Goal: Information Seeking & Learning: Compare options

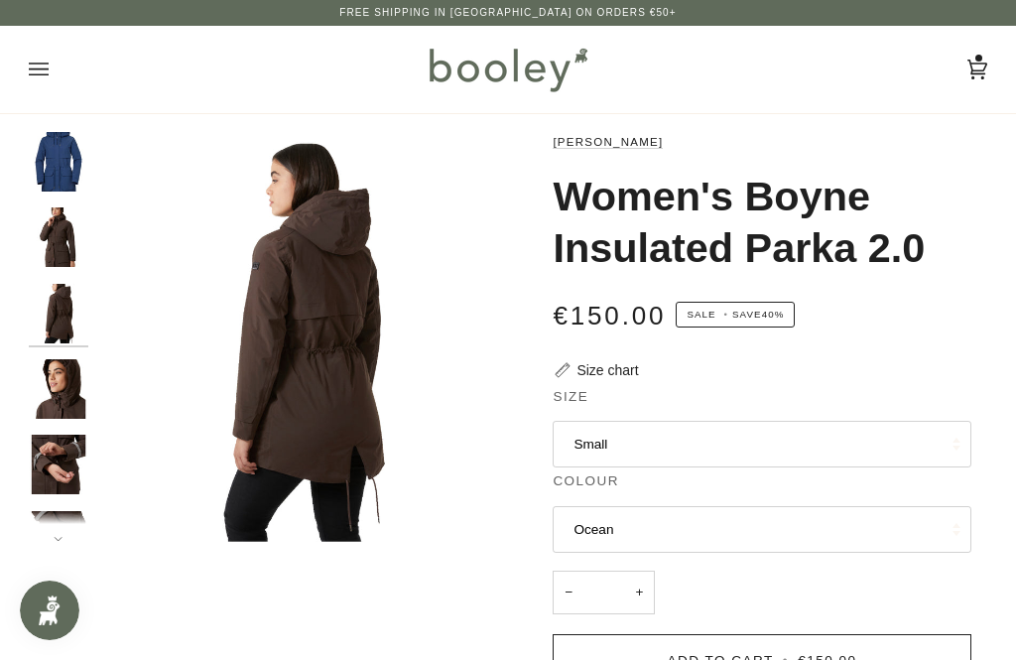
click at [59, 156] on img "Helly Hansen Women's Boyne Insulated Parka 2.0 Ocean - Booley Galway" at bounding box center [59, 162] width 60 height 60
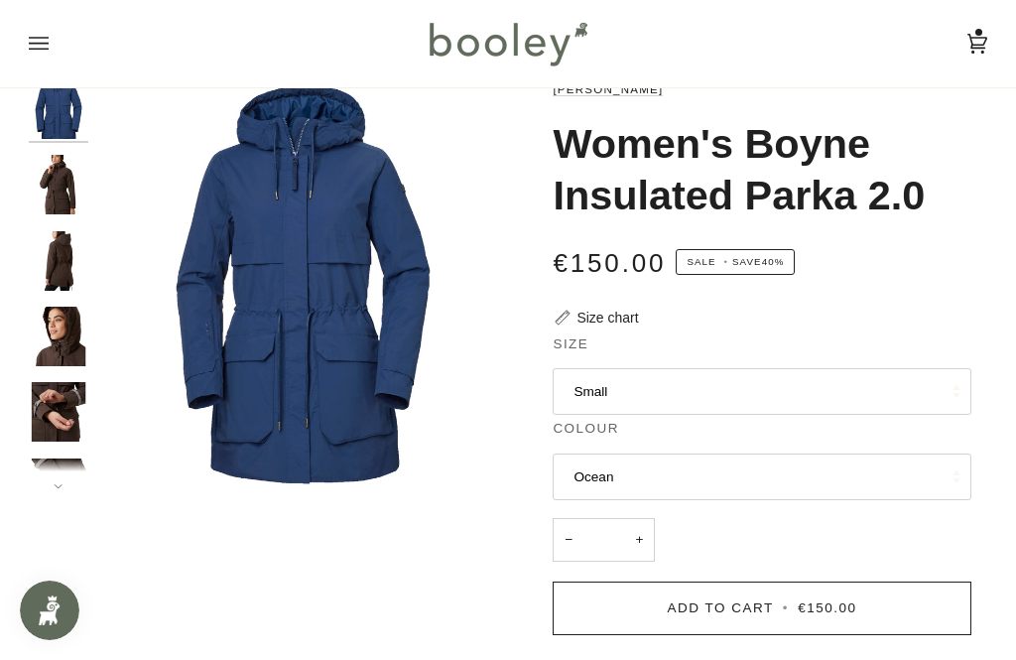
scroll to position [50, 0]
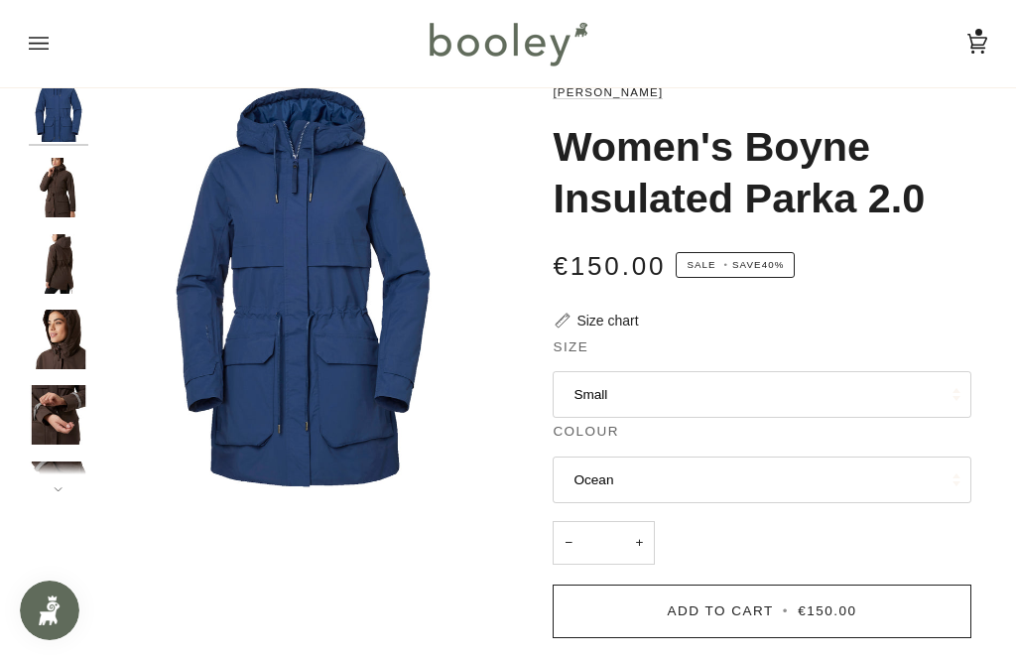
click at [53, 193] on img "Helly Hansen Women's Boyne Insulated Parka 2.0 - Booley Galway" at bounding box center [59, 188] width 60 height 60
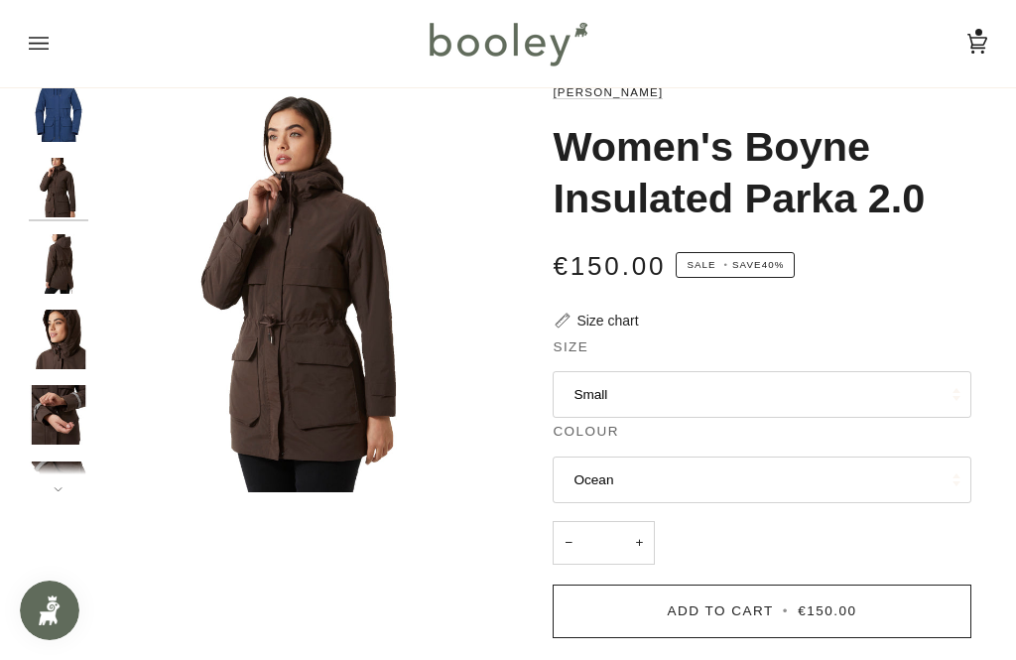
click at [55, 243] on img "Helly Hansen Women's Boyne Insulated Parka 2.0 - Booley Galway" at bounding box center [59, 264] width 60 height 60
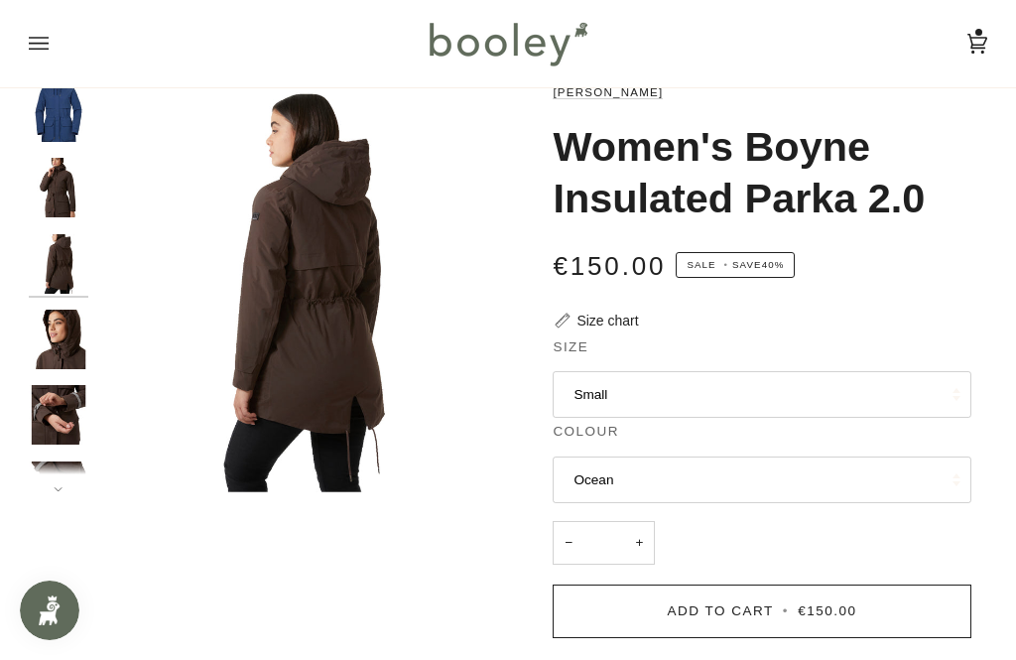
click at [51, 310] on img "Helly Hansen Women's Boyne Insulated Parka 2.0 - Booley Galway" at bounding box center [59, 340] width 60 height 60
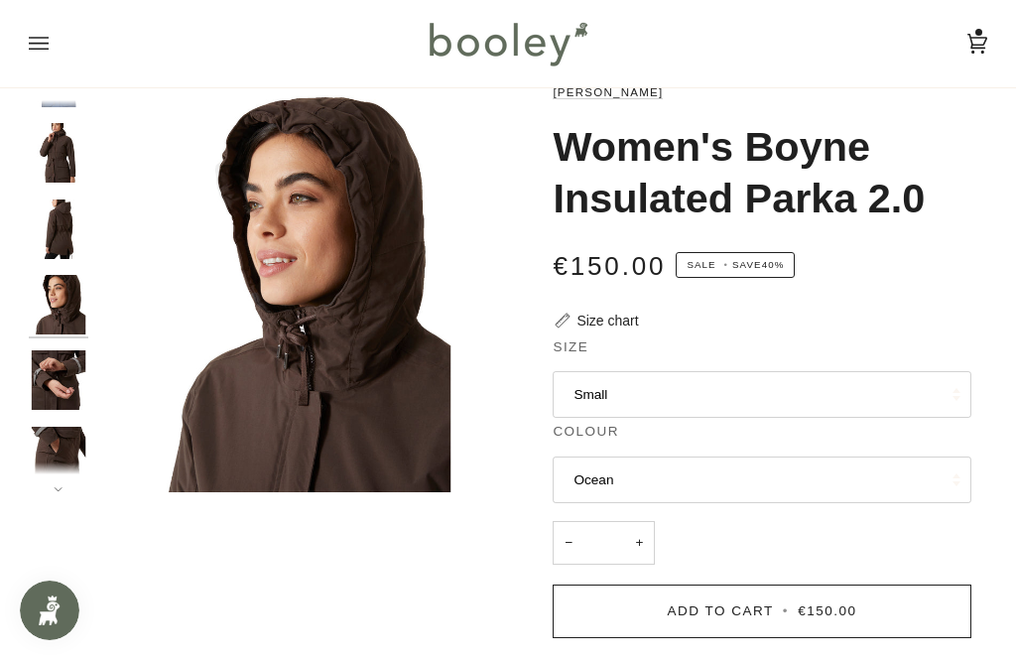
scroll to position [37, 0]
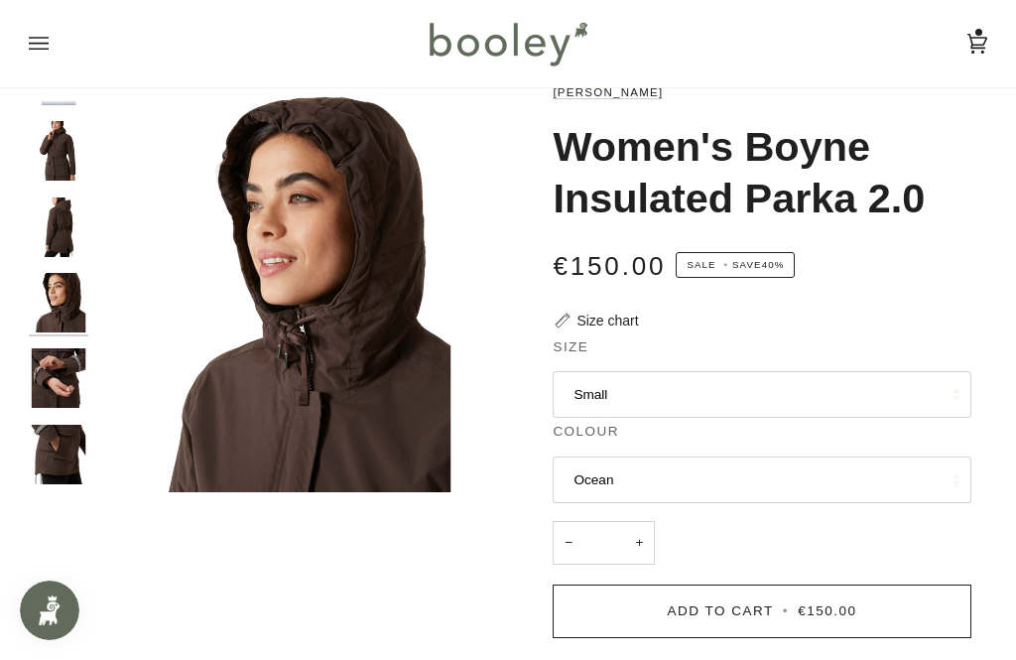
click at [48, 357] on img "Helly Hansen Women's Boyne Insulated Parka 2.0 - Booley Galway" at bounding box center [59, 378] width 60 height 60
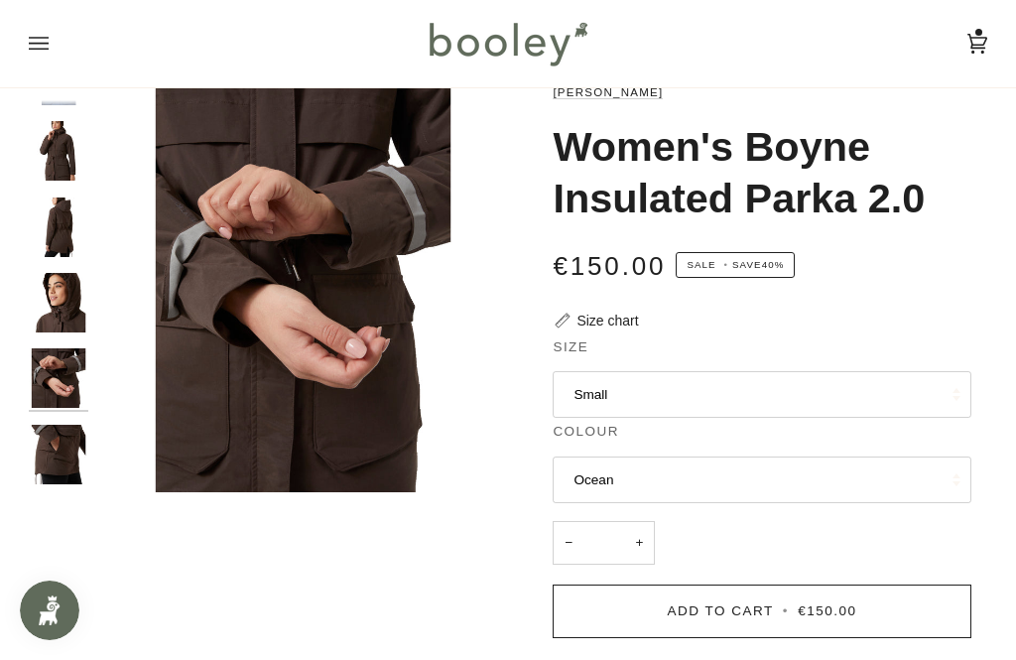
click at [50, 443] on img "Helly Hansen Women's Boyne Insulated Parka 2.0 - Booley Galway" at bounding box center [59, 455] width 60 height 60
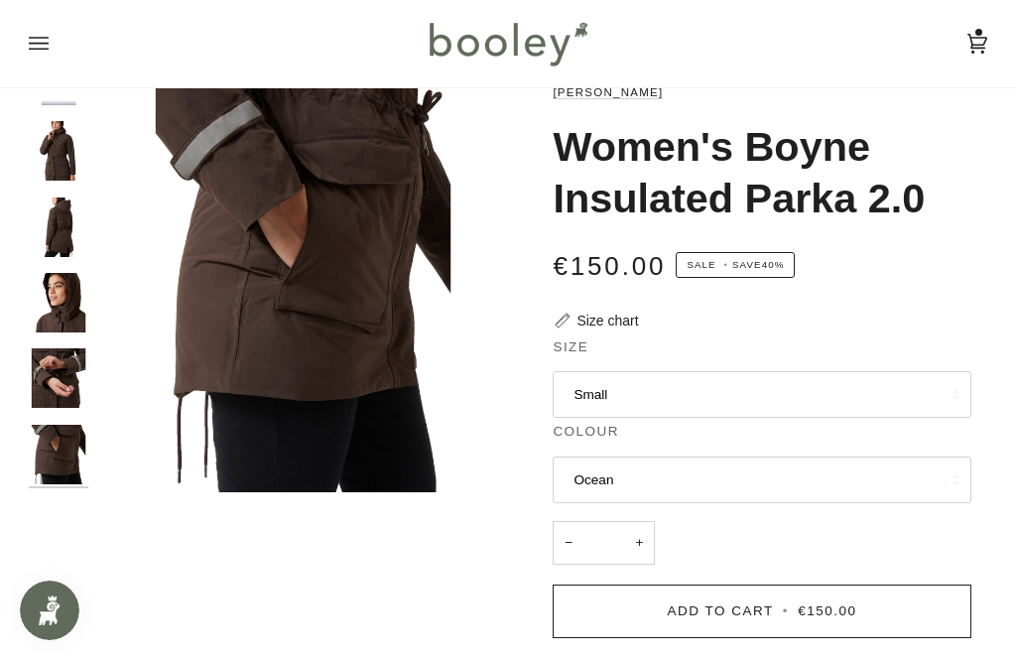
click at [65, 444] on img "Helly Hansen Women's Boyne Insulated Parka 2.0 - Booley Galway" at bounding box center [59, 455] width 60 height 60
click at [56, 360] on img "Helly Hansen Women's Boyne Insulated Parka 2.0 - Booley Galway" at bounding box center [59, 378] width 60 height 60
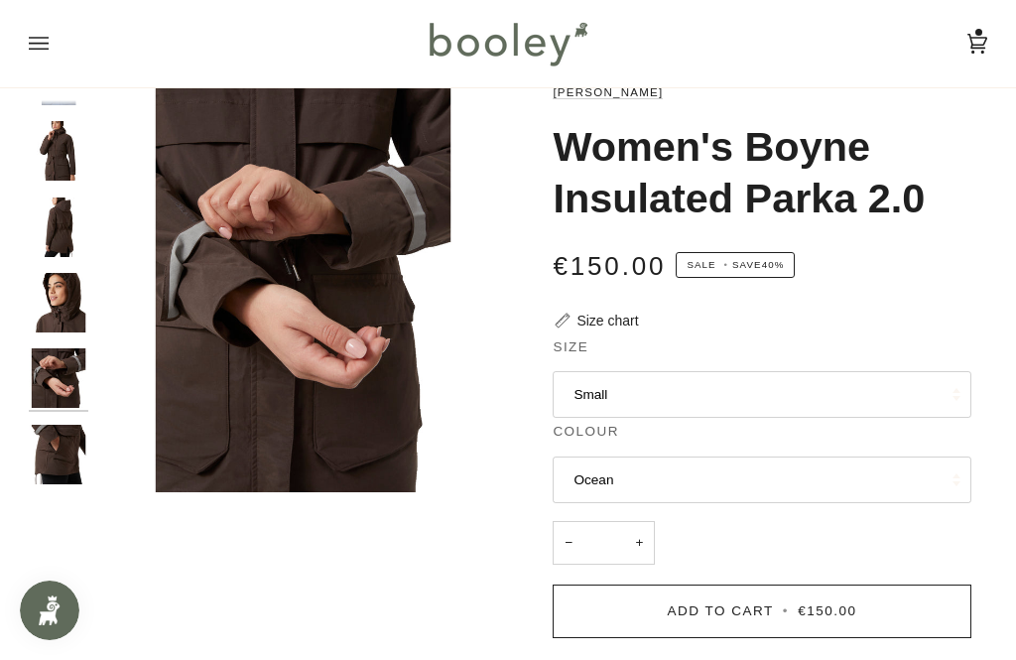
click at [44, 224] on img "Helly Hansen Women's Boyne Insulated Parka 2.0 - Booley Galway" at bounding box center [59, 228] width 60 height 60
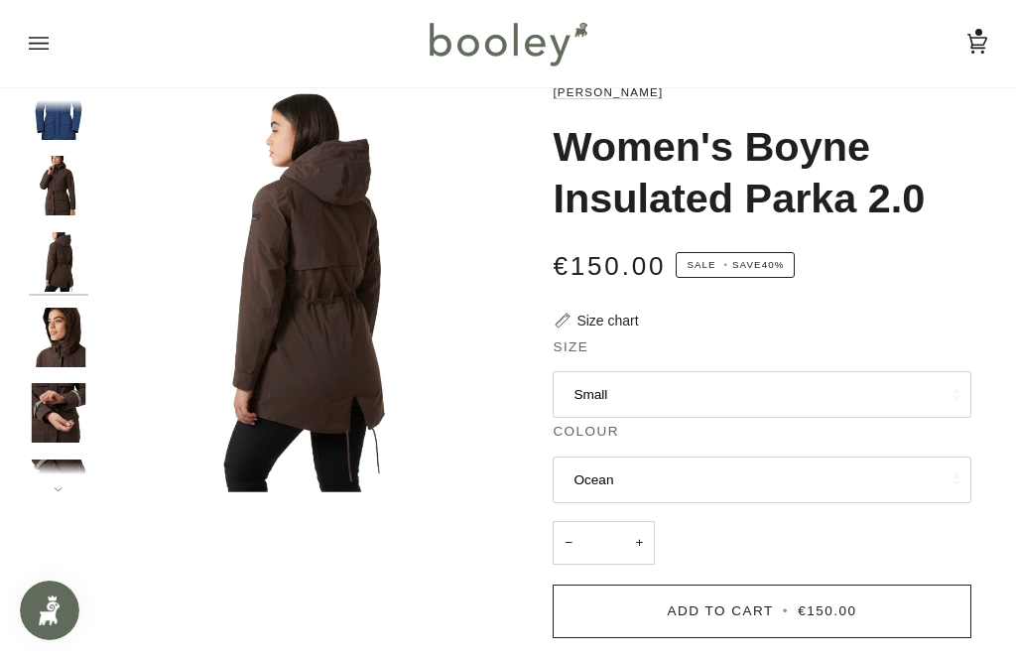
scroll to position [0, 0]
click at [48, 329] on img "Helly Hansen Women's Boyne Insulated Parka 2.0 - Booley Galway" at bounding box center [59, 340] width 60 height 60
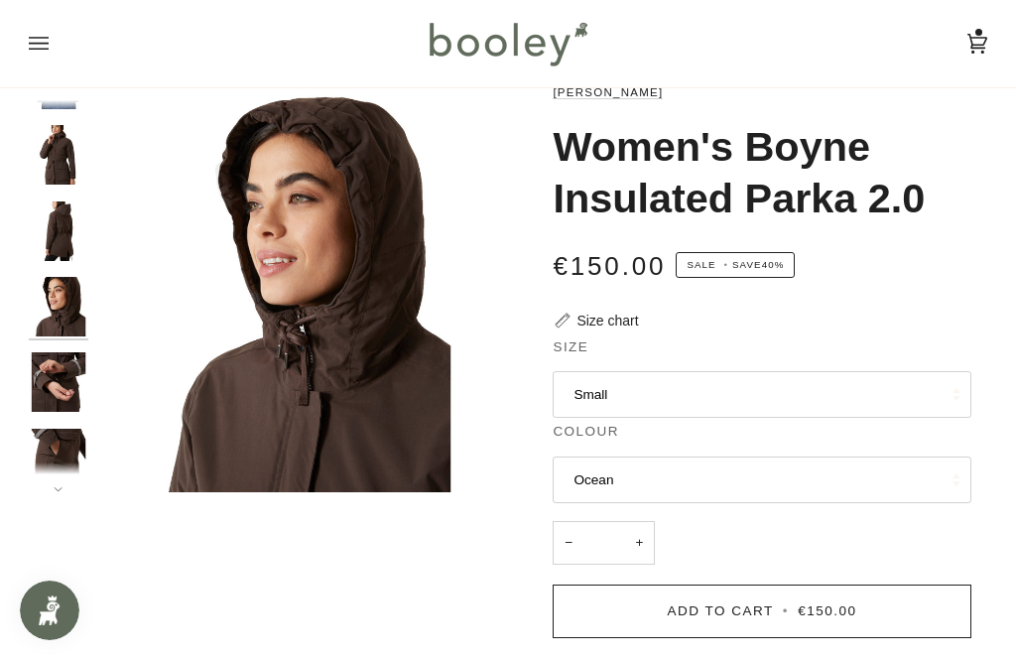
scroll to position [37, 0]
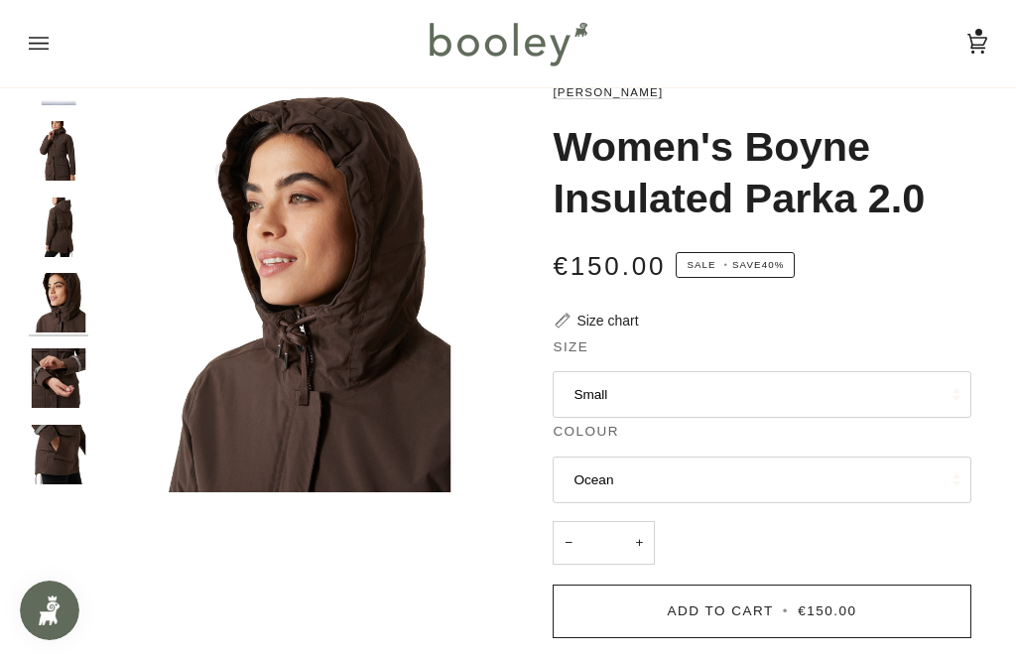
click at [50, 435] on img "Helly Hansen Women's Boyne Insulated Parka 2.0 - Booley Galway" at bounding box center [59, 455] width 60 height 60
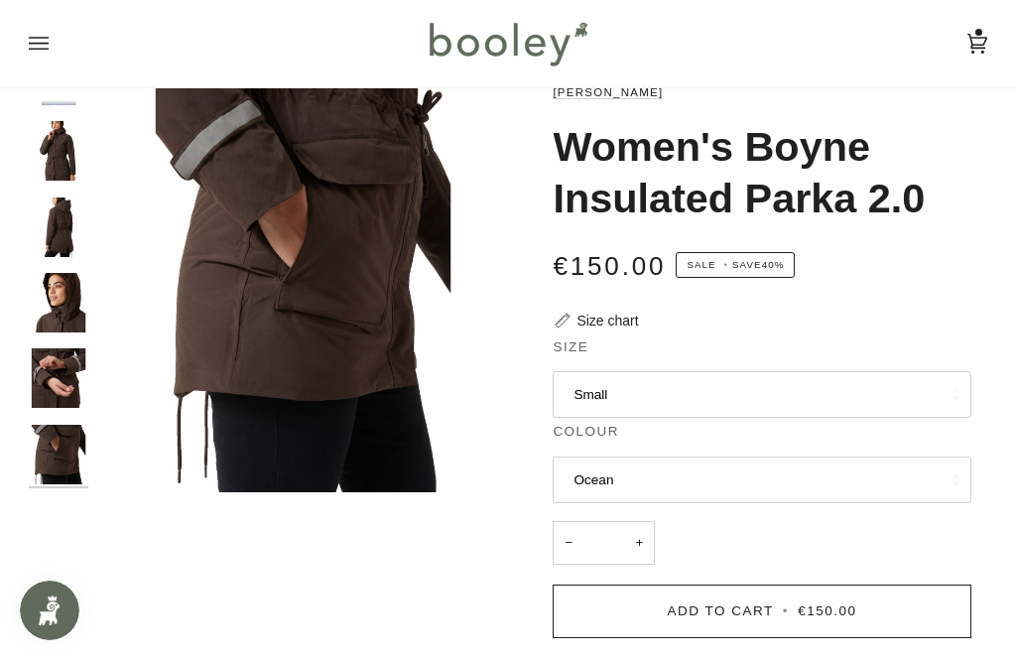
click at [53, 362] on img "Helly Hansen Women's Boyne Insulated Parka 2.0 - Booley Galway" at bounding box center [59, 378] width 60 height 60
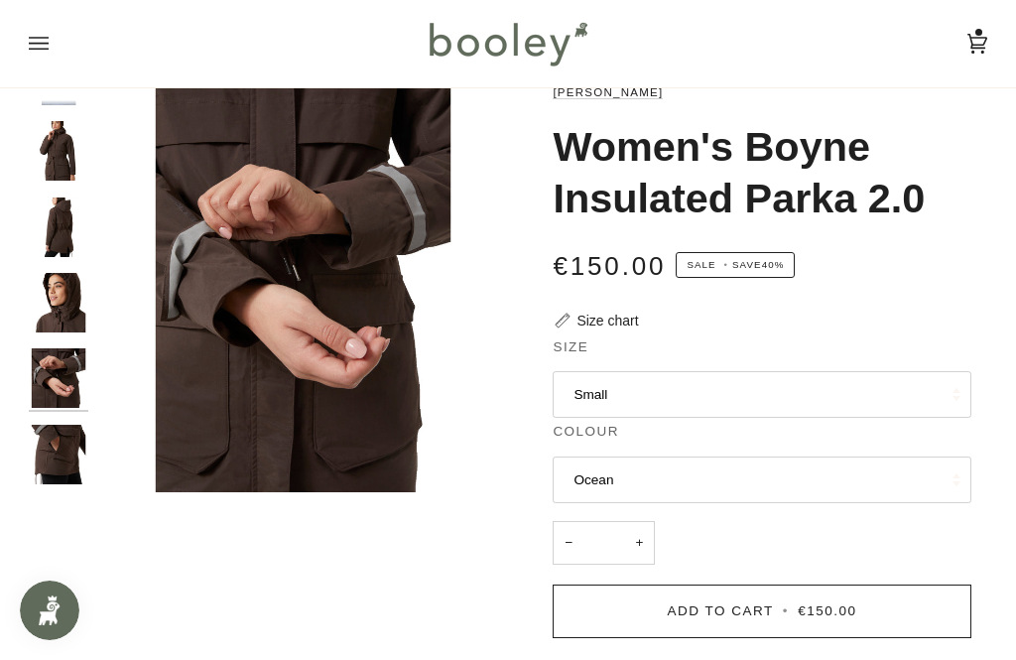
scroll to position [55, 0]
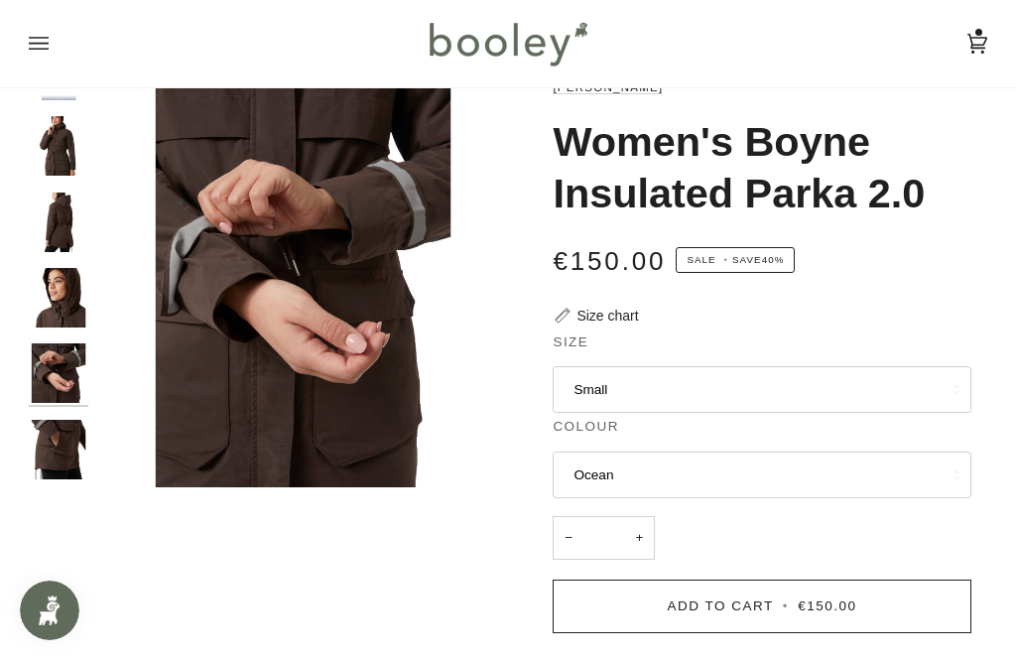
click at [49, 135] on img "Helly Hansen Women's Boyne Insulated Parka 2.0 - Booley Galway" at bounding box center [59, 146] width 60 height 60
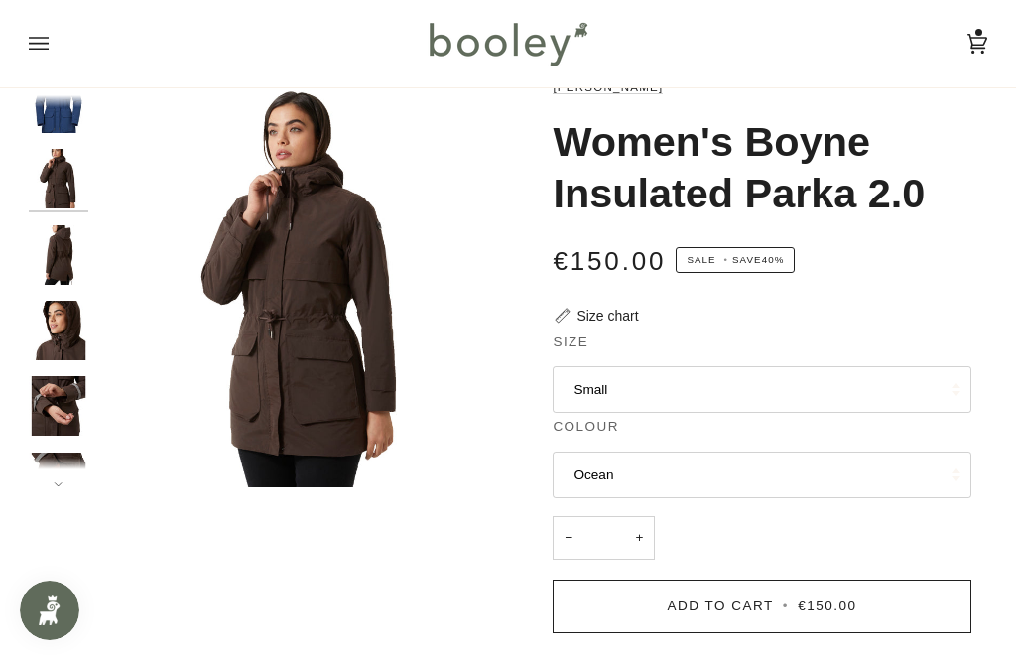
scroll to position [0, 0]
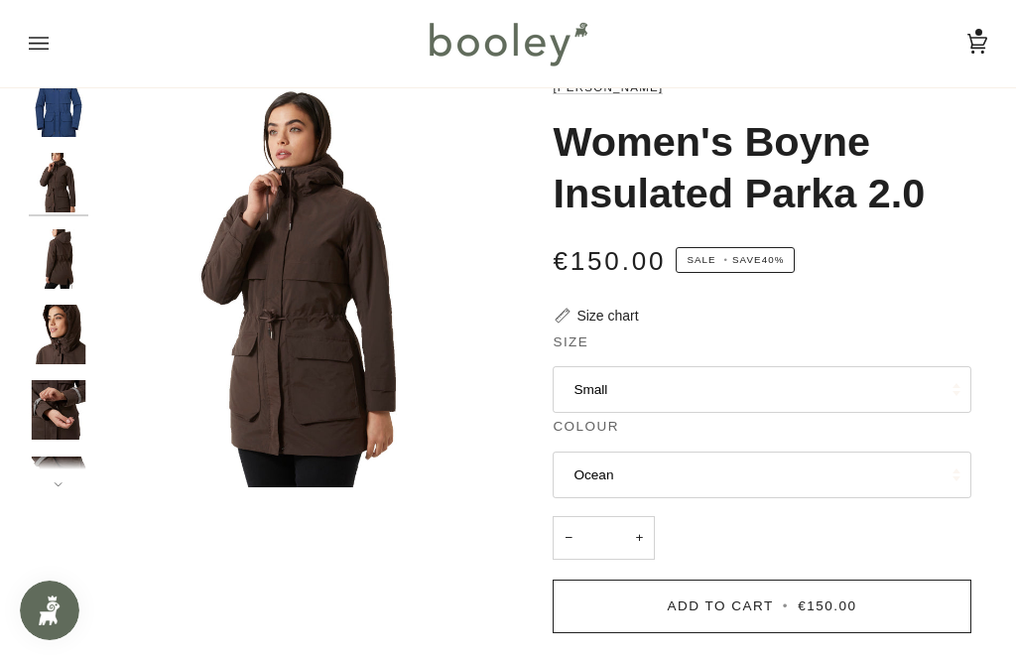
click at [47, 106] on img "Helly Hansen Women's Boyne Insulated Parka 2.0 Ocean - Booley Galway" at bounding box center [59, 107] width 60 height 60
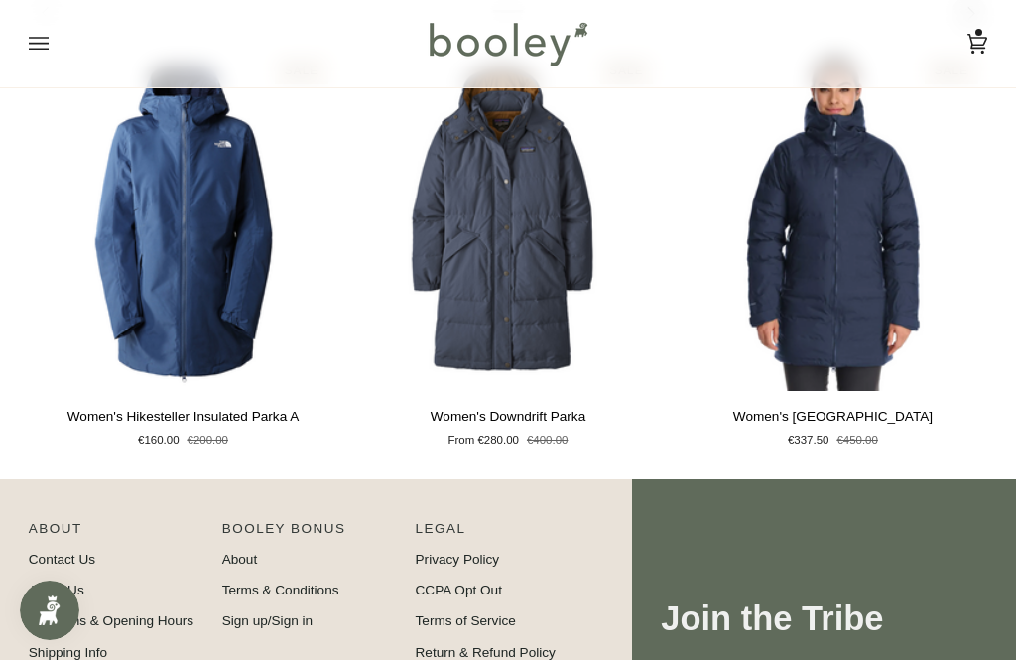
scroll to position [1567, 0]
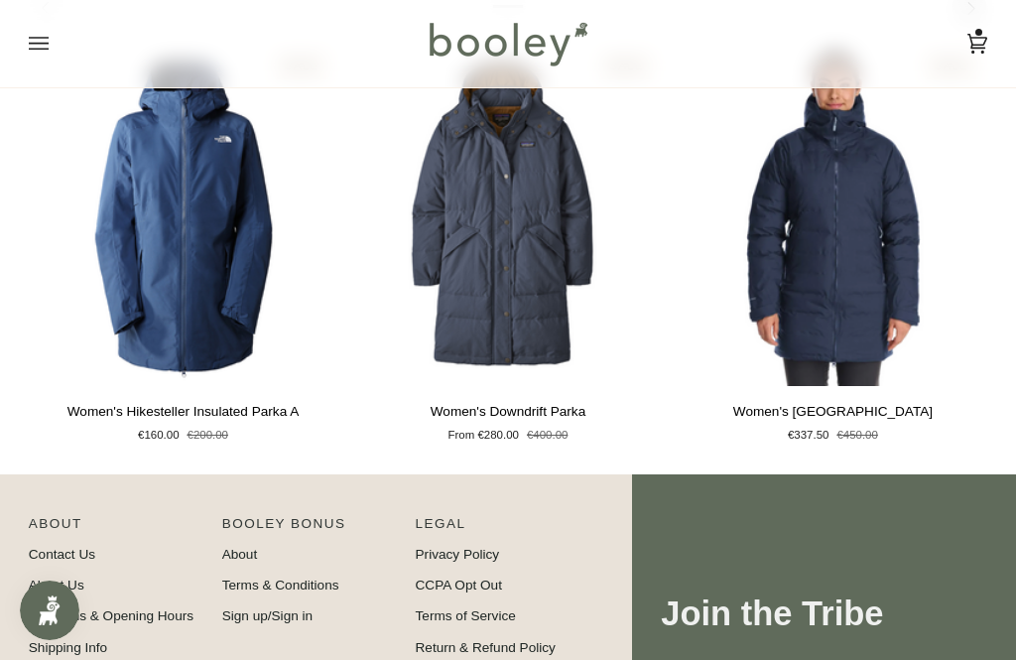
click at [587, 363] on button "Quick view" at bounding box center [507, 361] width 291 height 48
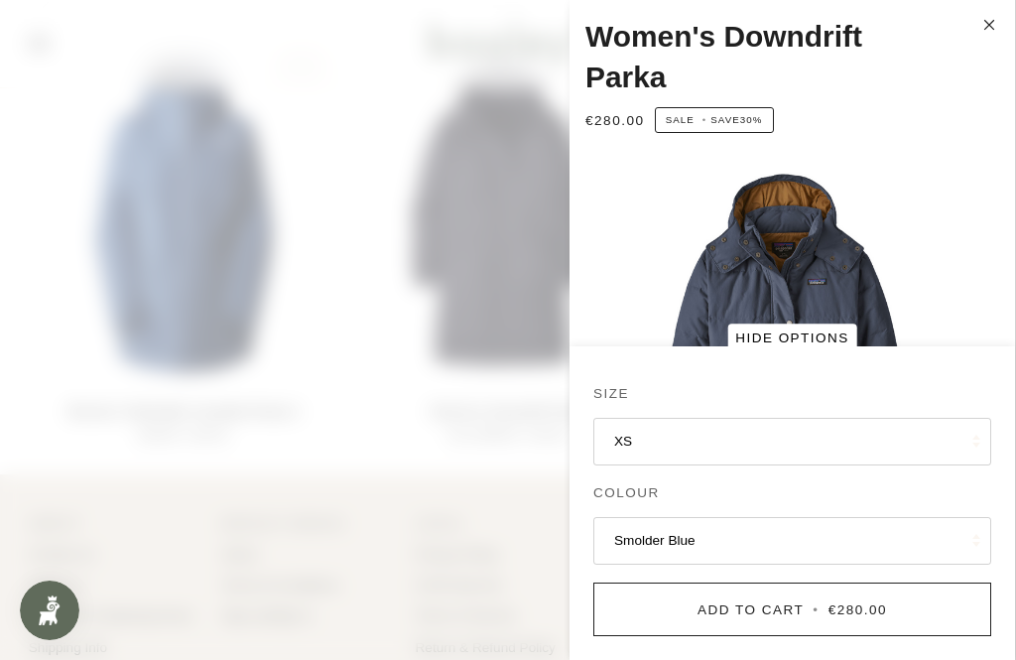
click at [903, 465] on button "XS" at bounding box center [793, 442] width 398 height 48
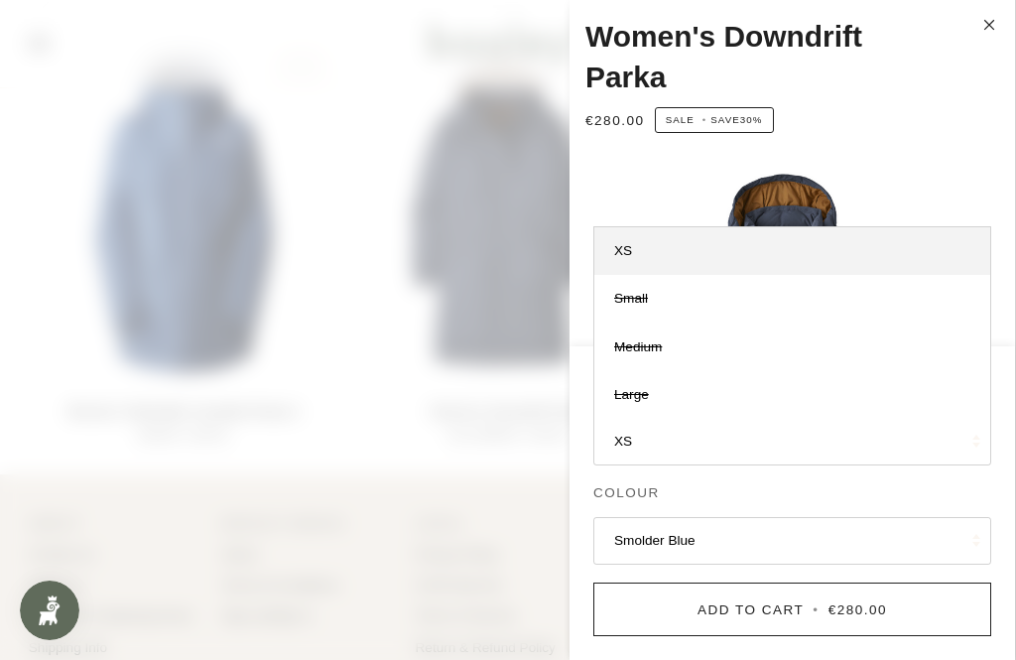
click at [959, 222] on img "Patagonia Women's Downdrift Parka Smolder Blue - Booley Galway" at bounding box center [793, 373] width 446 height 446
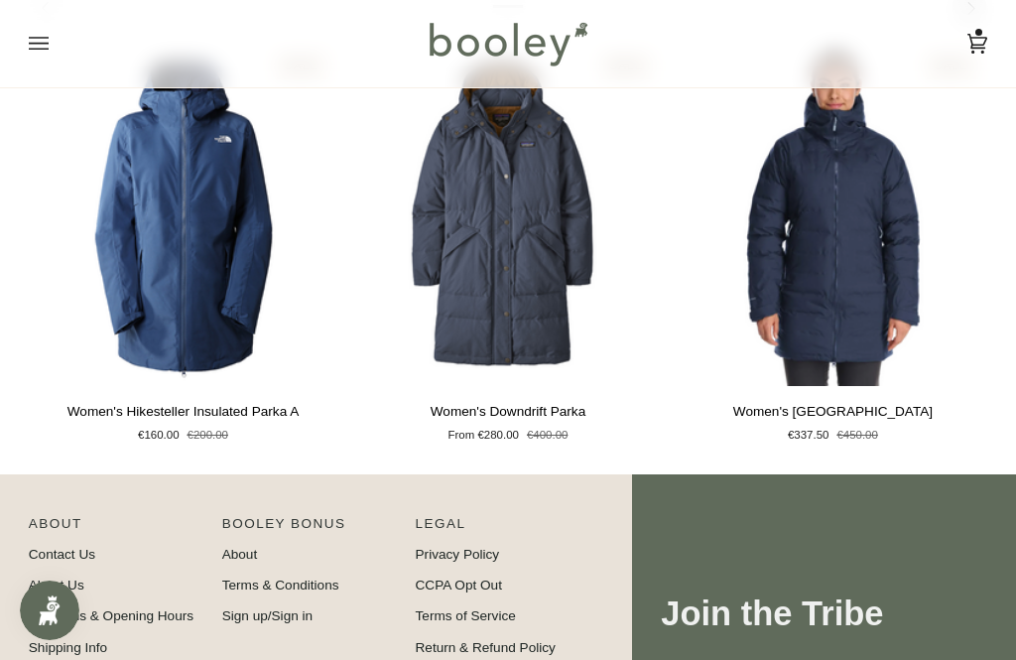
click at [985, 36] on icon at bounding box center [978, 44] width 20 height 30
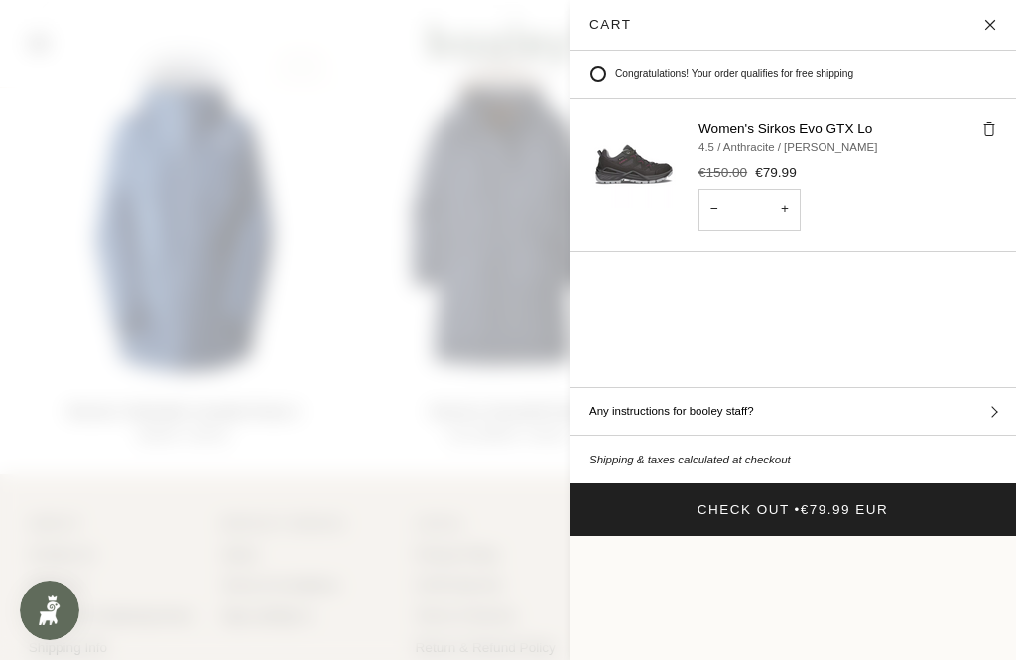
click at [1002, 37] on button "Close" at bounding box center [992, 25] width 50 height 50
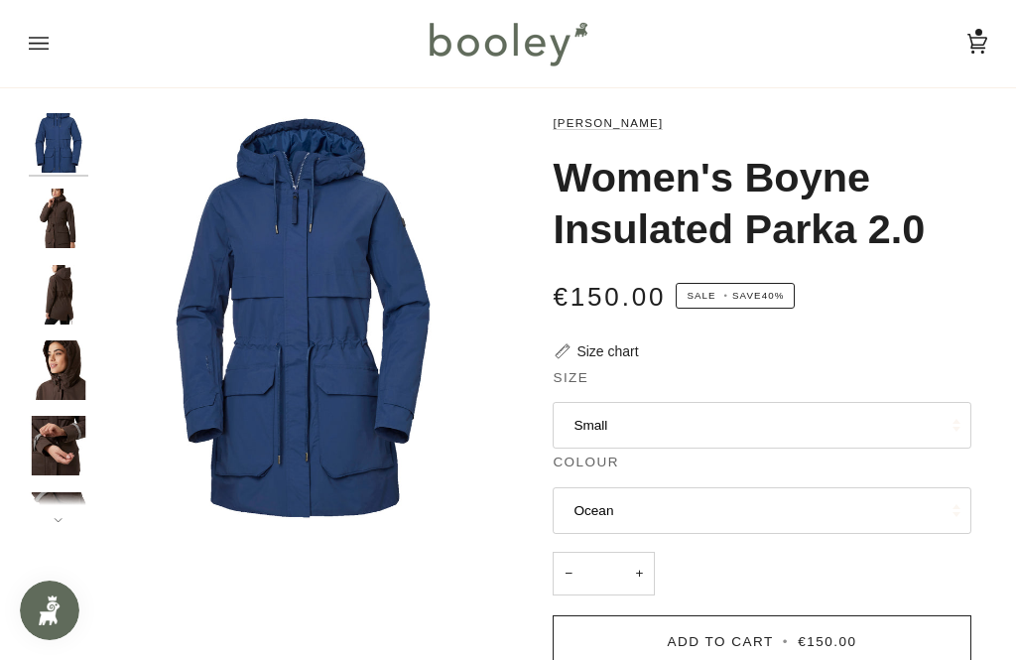
scroll to position [0, 0]
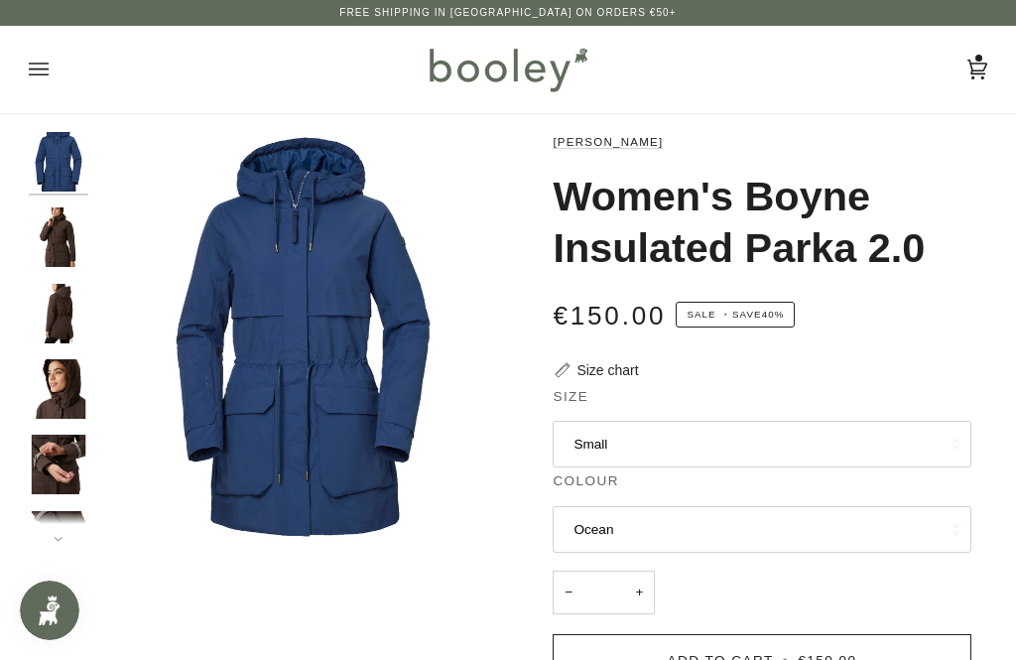
click at [36, 76] on icon "Open menu" at bounding box center [39, 70] width 20 height 30
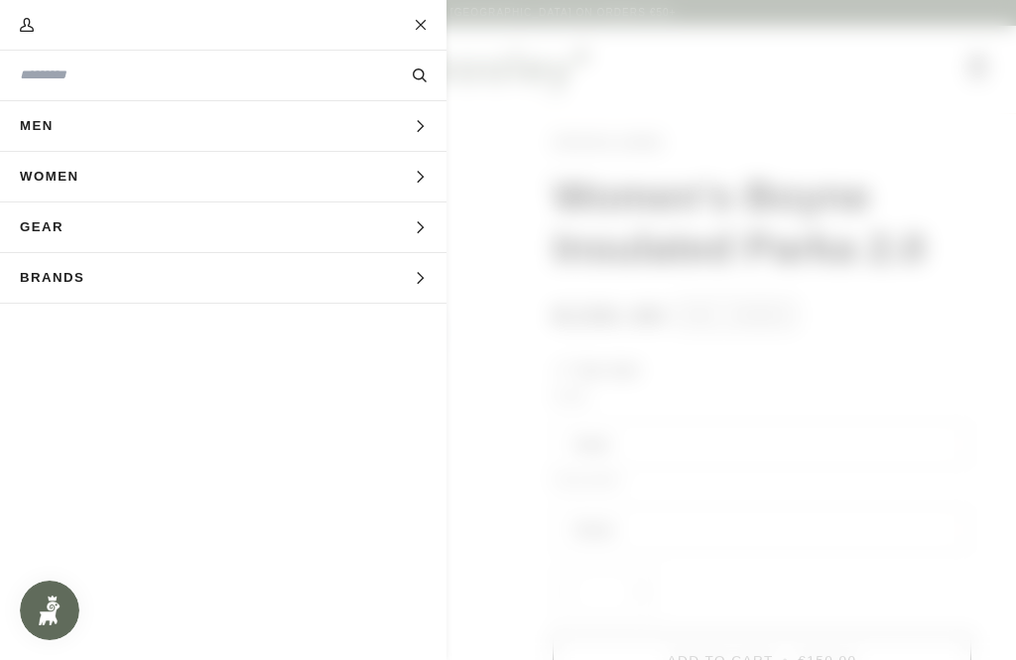
click at [54, 177] on span "Women" at bounding box center [56, 177] width 112 height 50
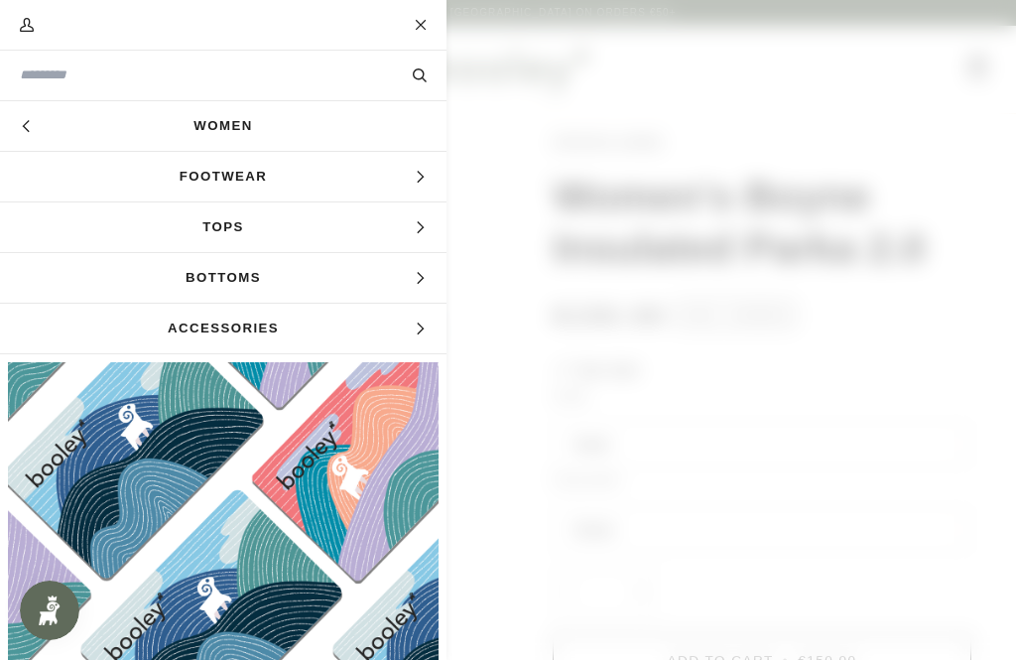
click at [181, 246] on span "Tops" at bounding box center [223, 227] width 447 height 50
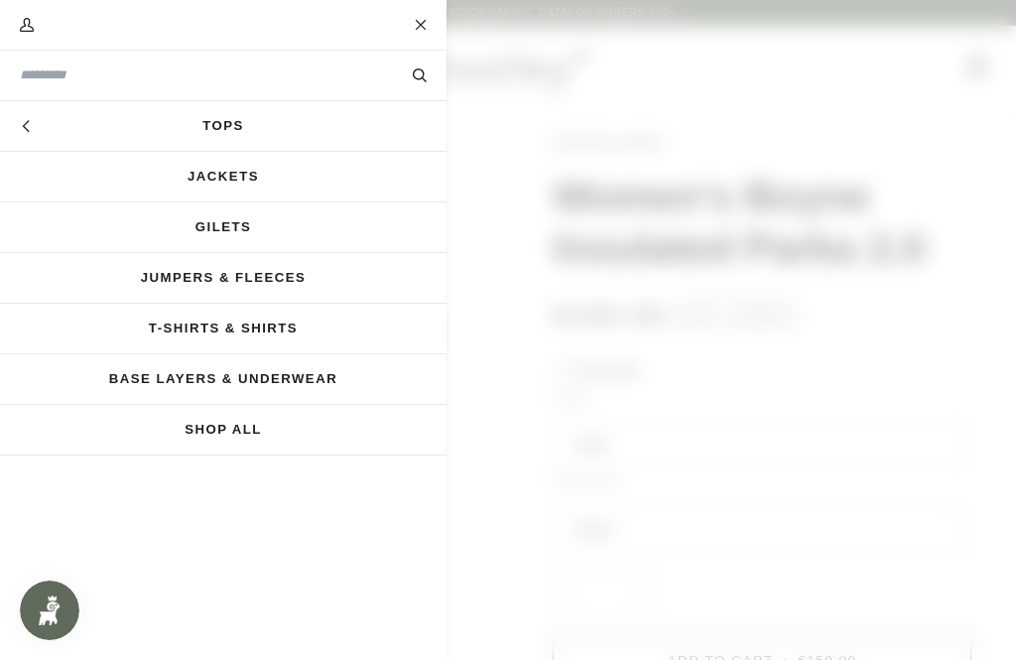
click at [149, 279] on link "Jumpers & Fleeces" at bounding box center [223, 278] width 447 height 50
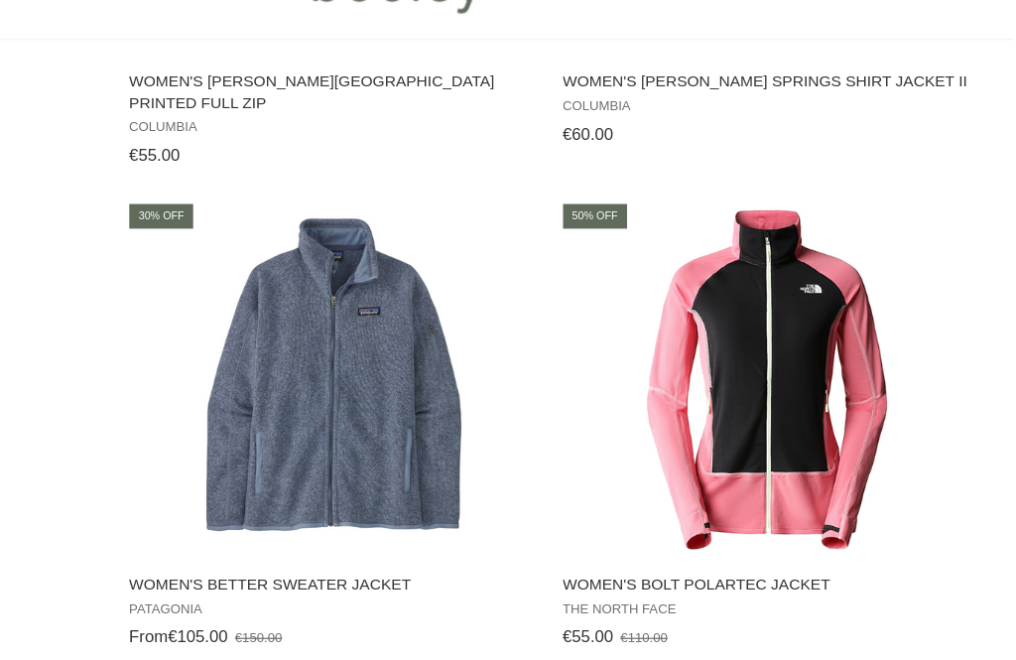
scroll to position [1775, 0]
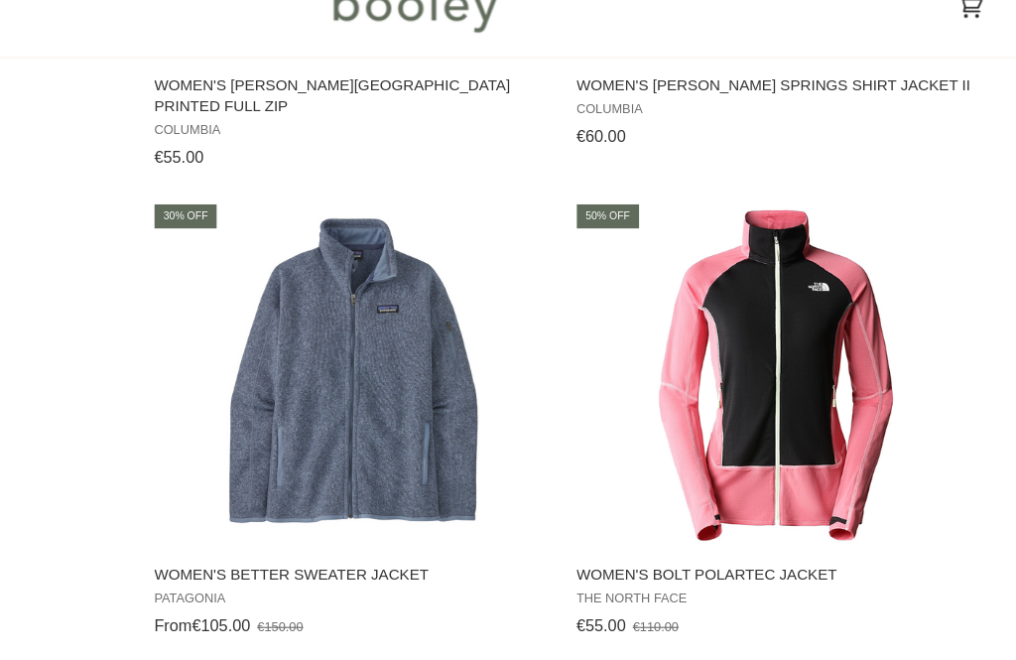
click at [273, 508] on span "Women's Better Sweater Jacket Patagonia From €105.00 €150.00 View product" at bounding box center [447, 549] width 348 height 83
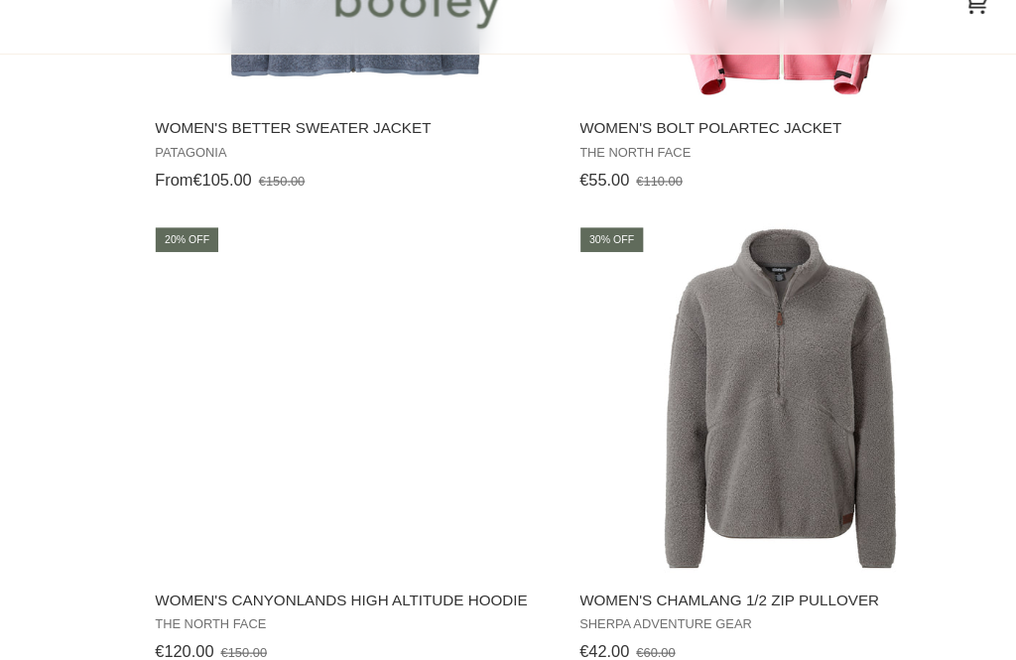
scroll to position [2157, 0]
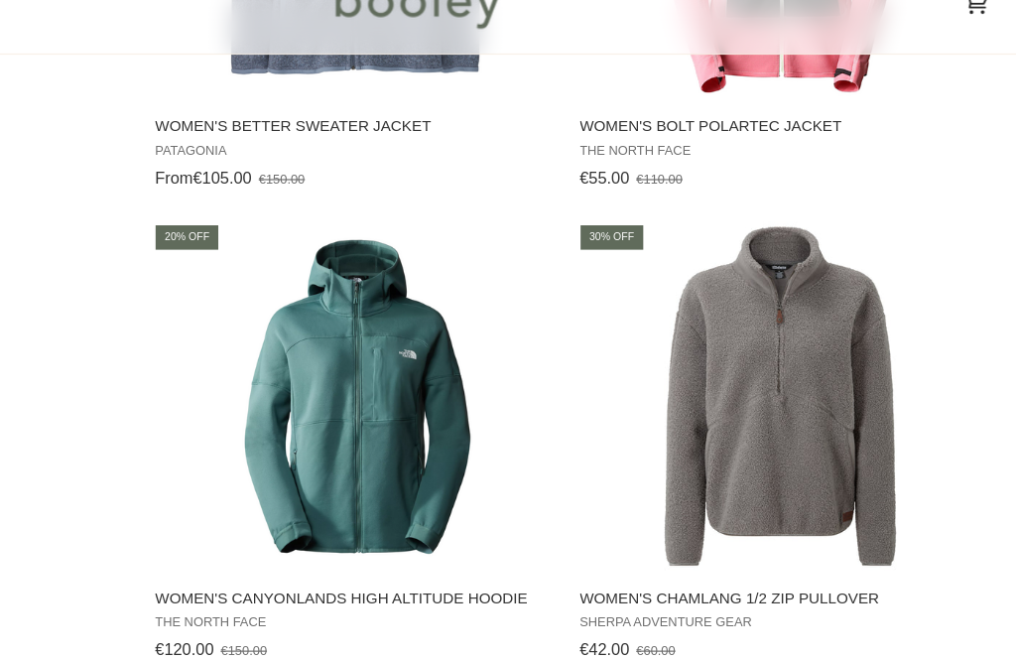
click at [644, 529] on span "Women's Chamlang 1/2 Zip Pullover Sherpa Adventure Gear €42.00 €60.00 View prod…" at bounding box center [810, 570] width 348 height 83
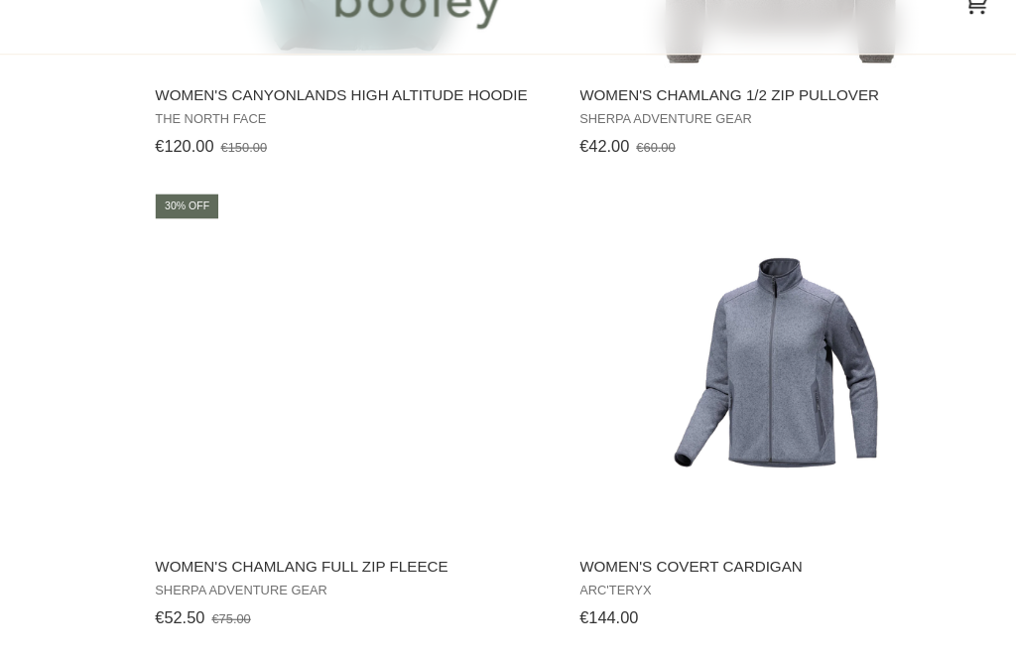
scroll to position [2591, 0]
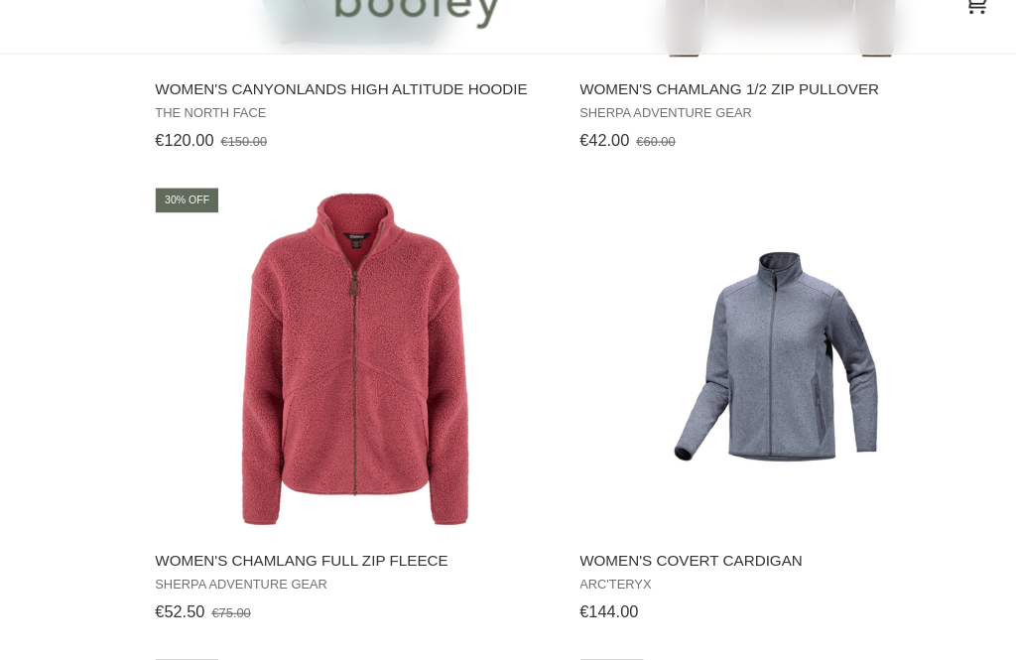
click at [276, 535] on span "Sherpa Adventure Gear" at bounding box center [447, 541] width 342 height 13
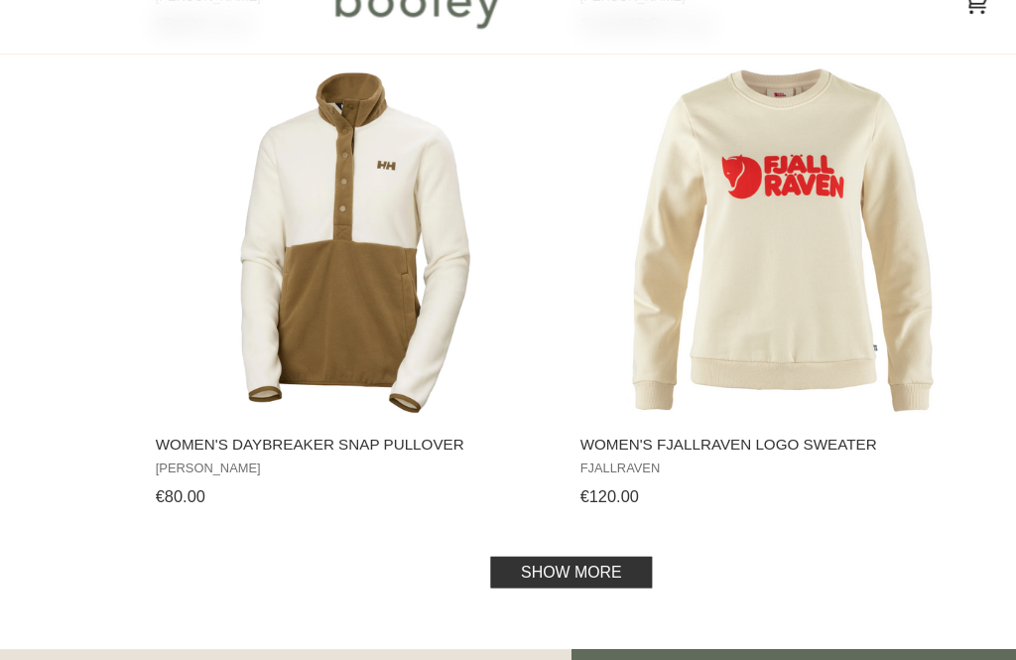
scroll to position [3917, 0]
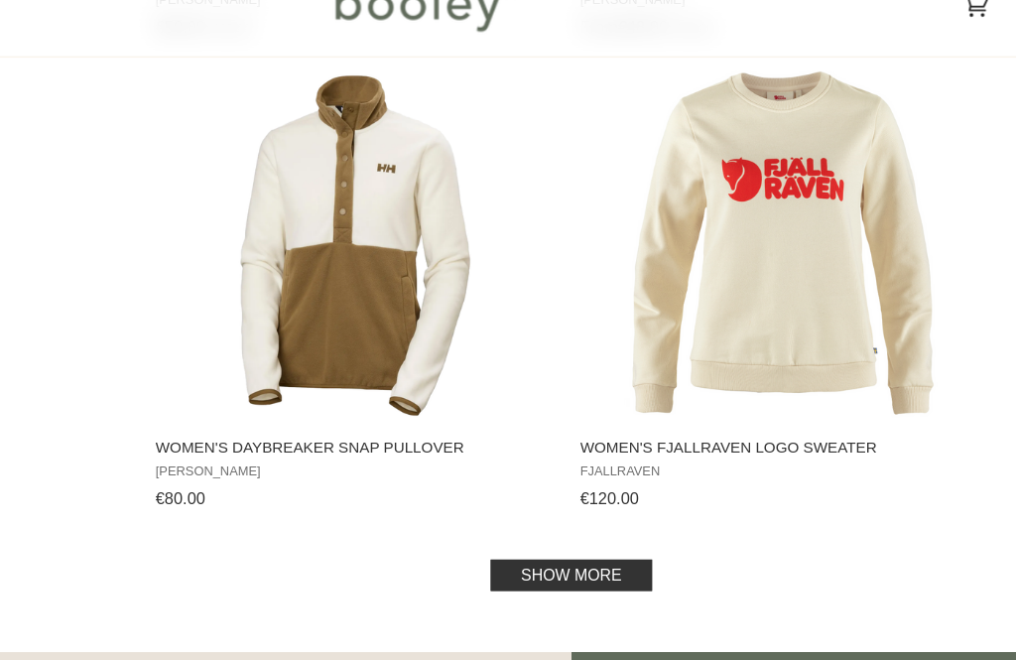
click at [563, 517] on link "Show more" at bounding box center [632, 530] width 138 height 27
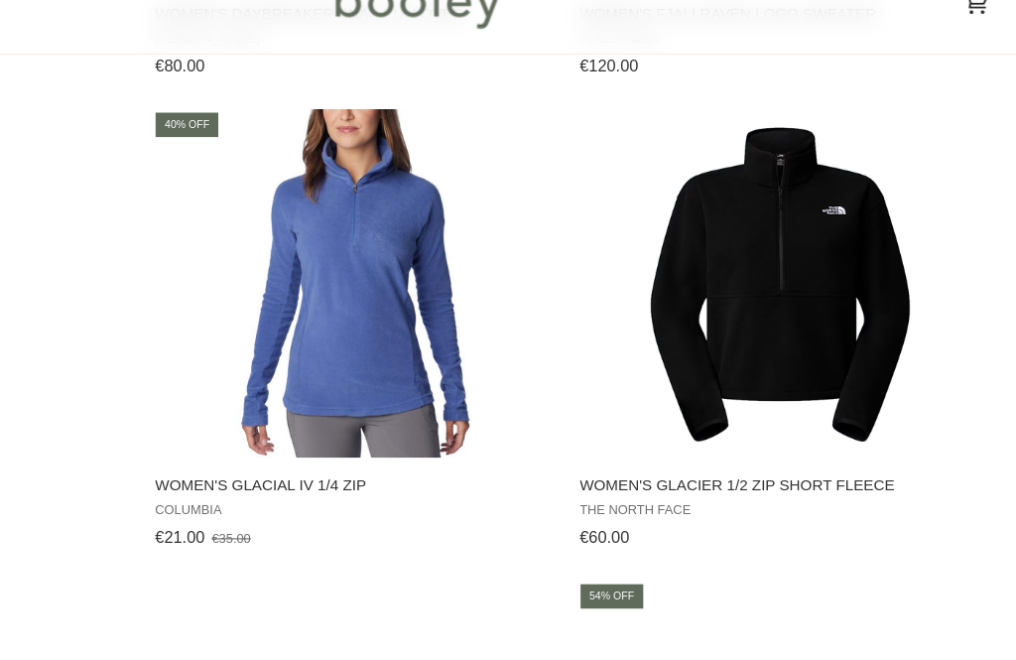
scroll to position [4285, 0]
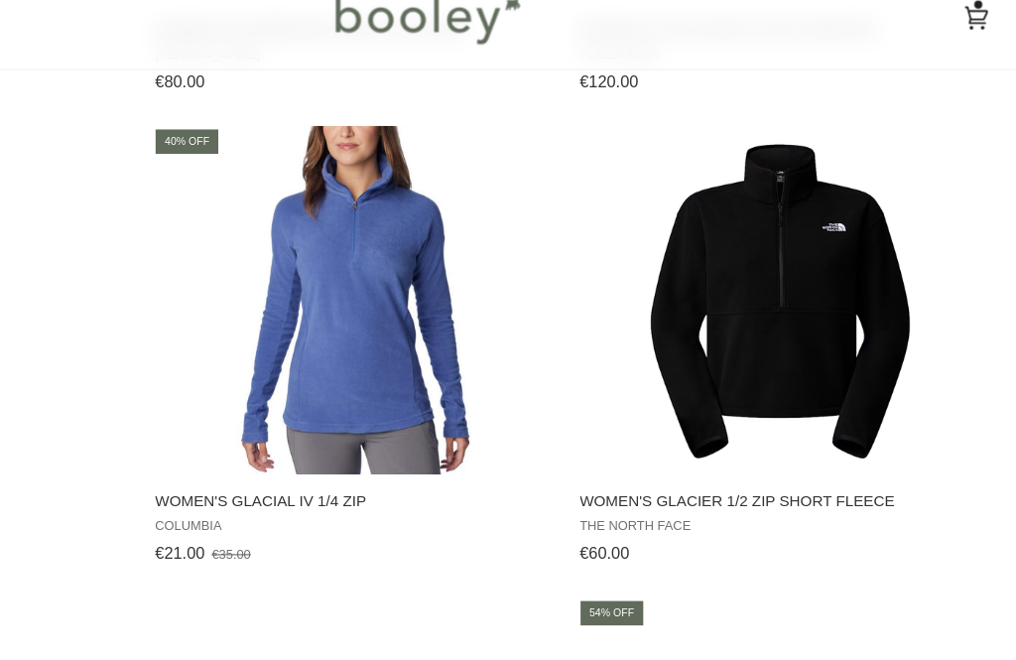
click at [276, 449] on span "Women's Glacial IV 1/4 Zip" at bounding box center [447, 458] width 342 height 18
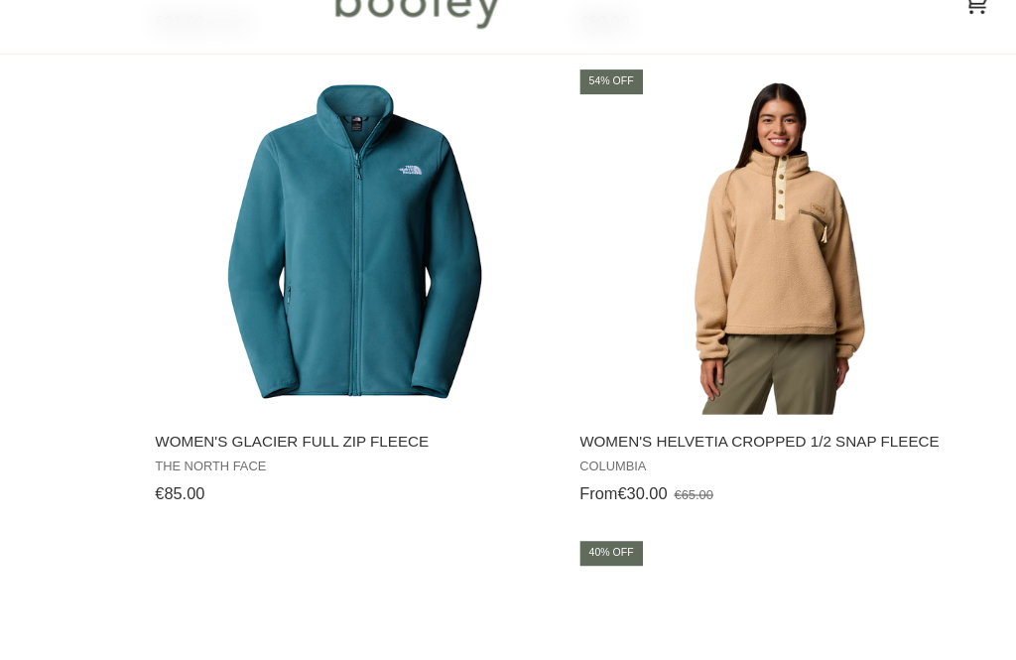
scroll to position [4728, 0]
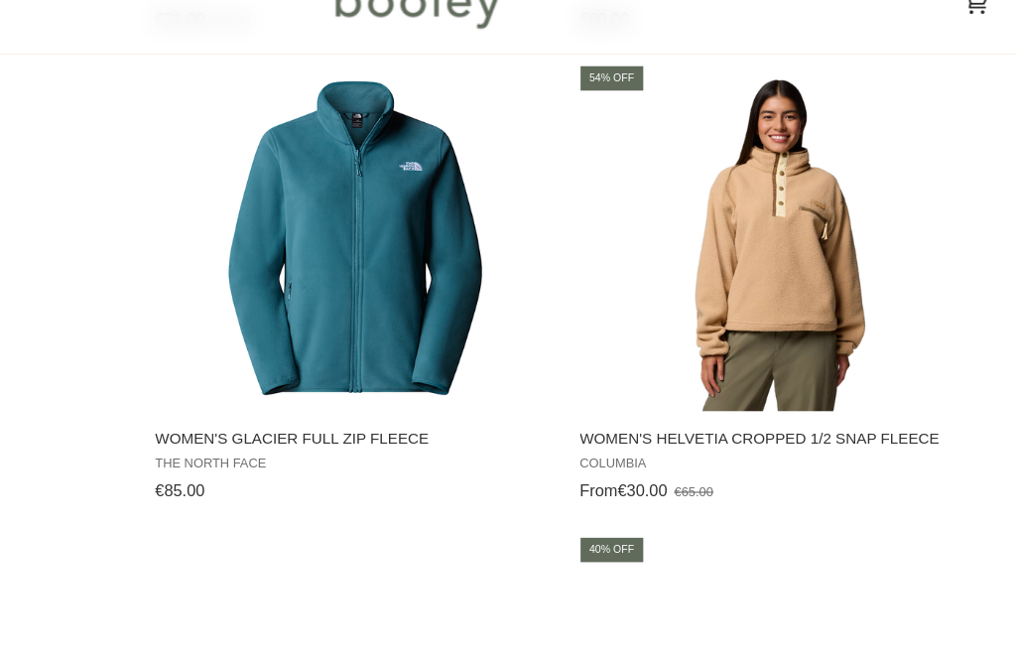
click at [782, 350] on button "View product" at bounding box center [809, 371] width 346 height 43
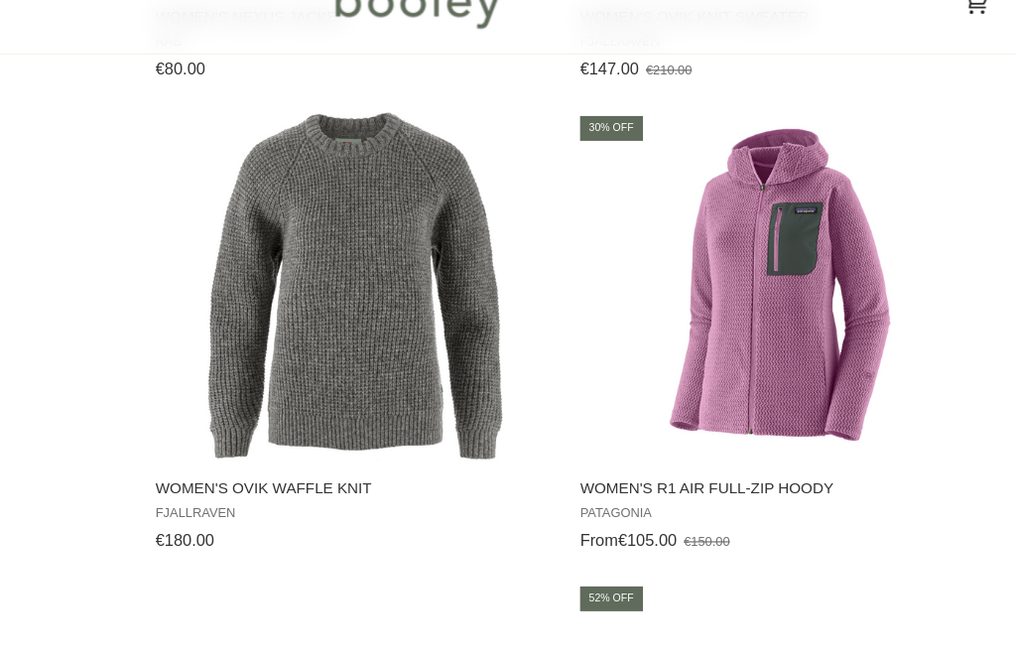
scroll to position [6736, 0]
click at [688, 451] on span "Women's R1 Air Full-Zip Hoody" at bounding box center [810, 460] width 342 height 18
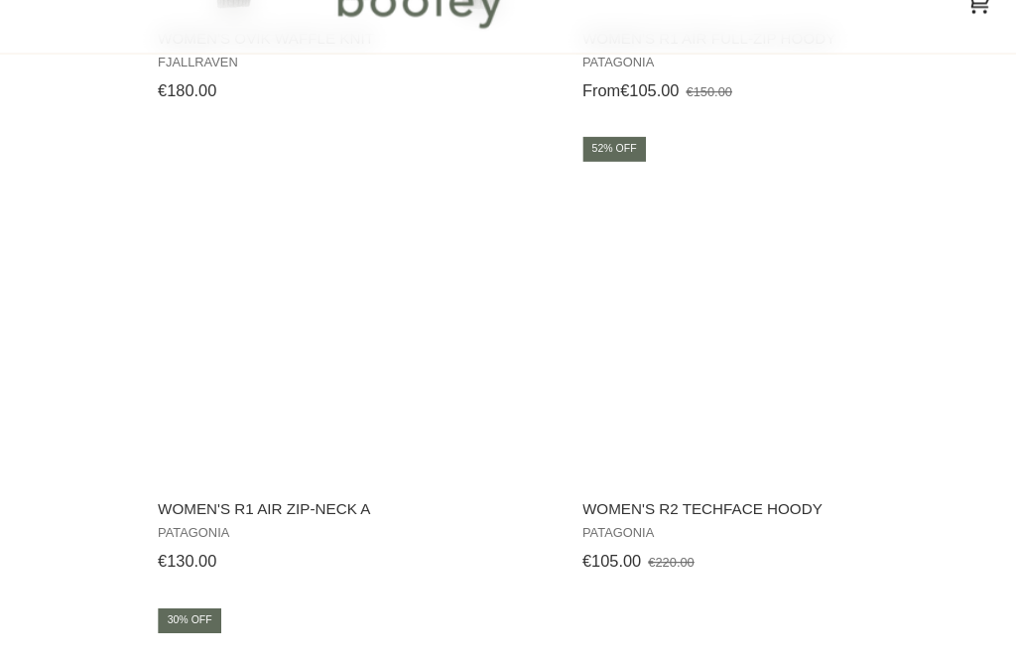
scroll to position [7126, 0]
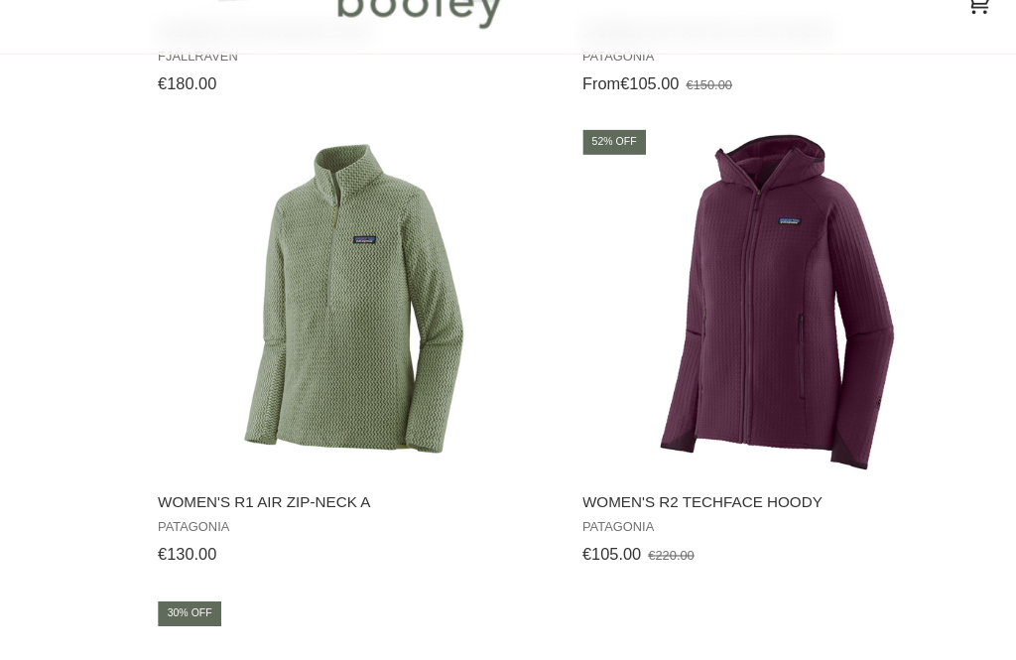
click at [681, 405] on button "View product" at bounding box center [809, 426] width 346 height 43
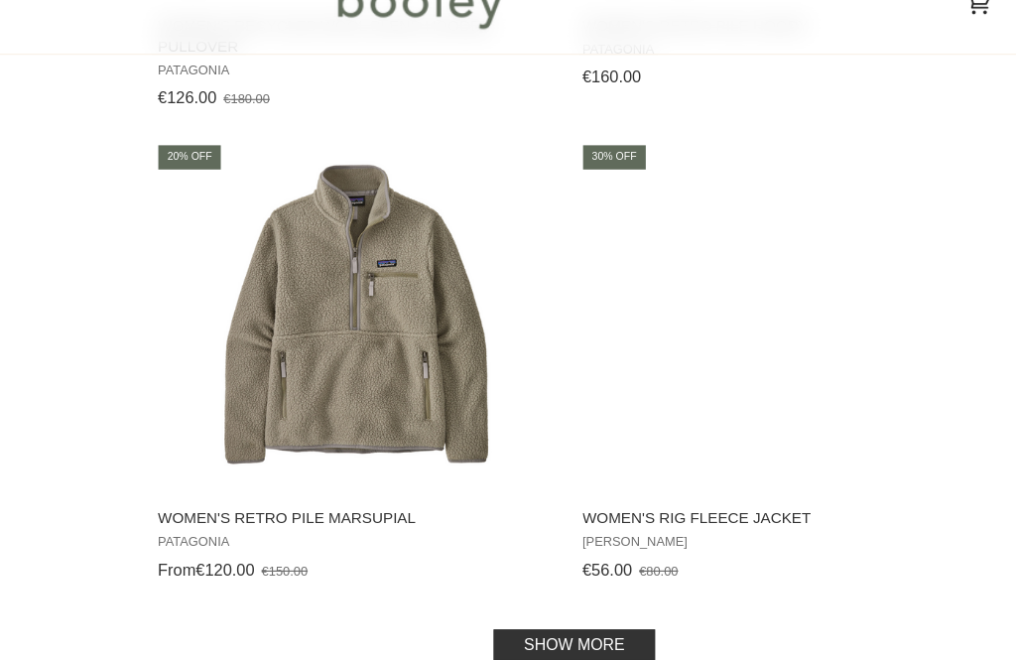
scroll to position [7938, 0]
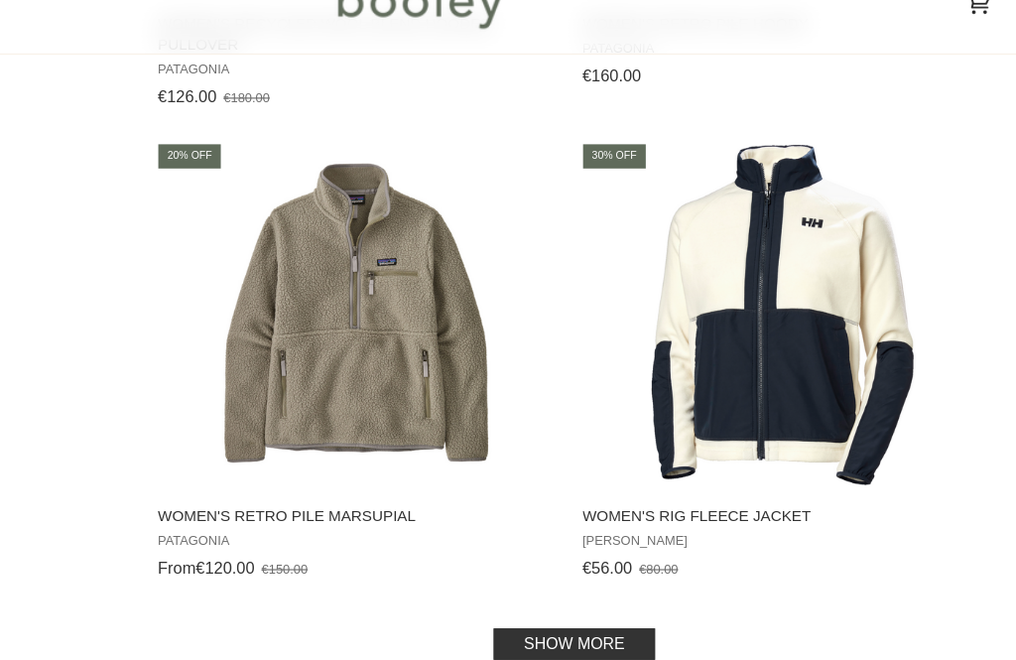
click at [276, 474] on span "Women's Retro Pile Marsupial" at bounding box center [447, 483] width 342 height 18
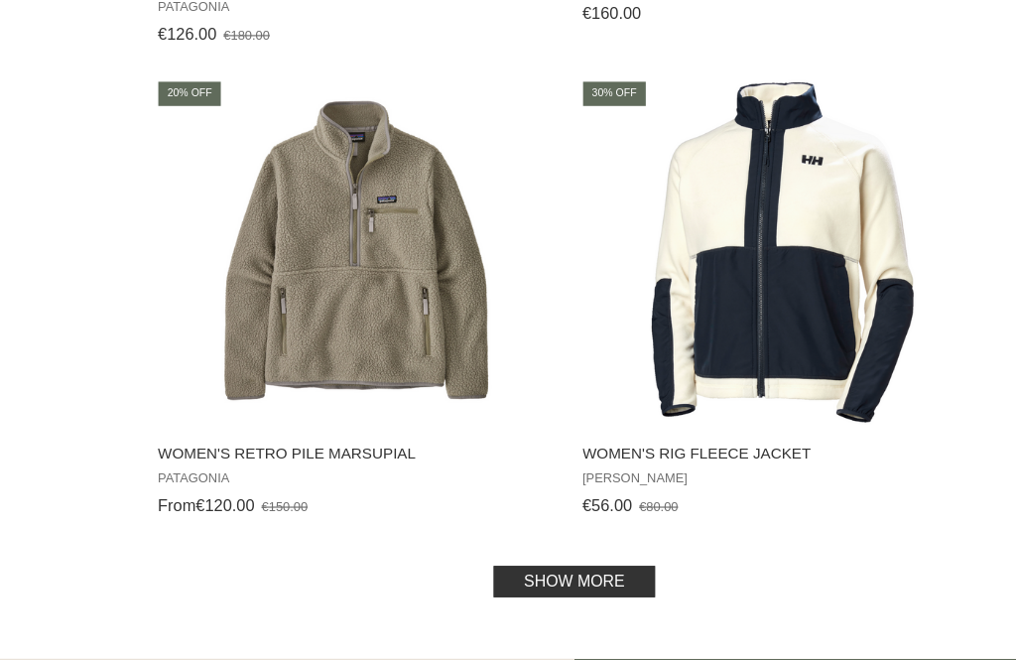
click at [563, 580] on link "Show more" at bounding box center [632, 593] width 138 height 27
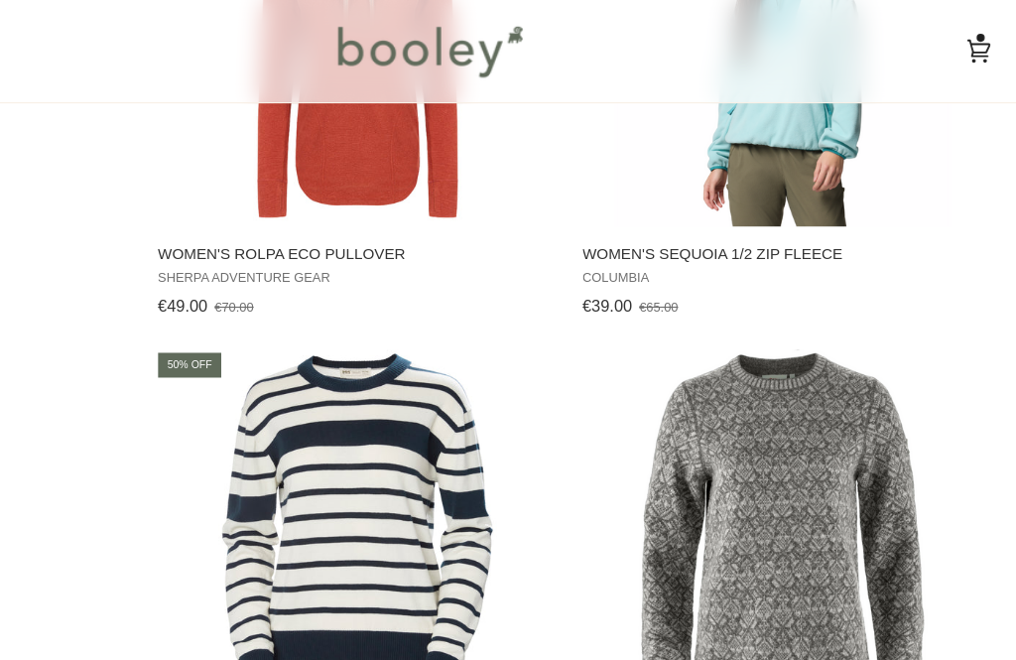
scroll to position [8604, 0]
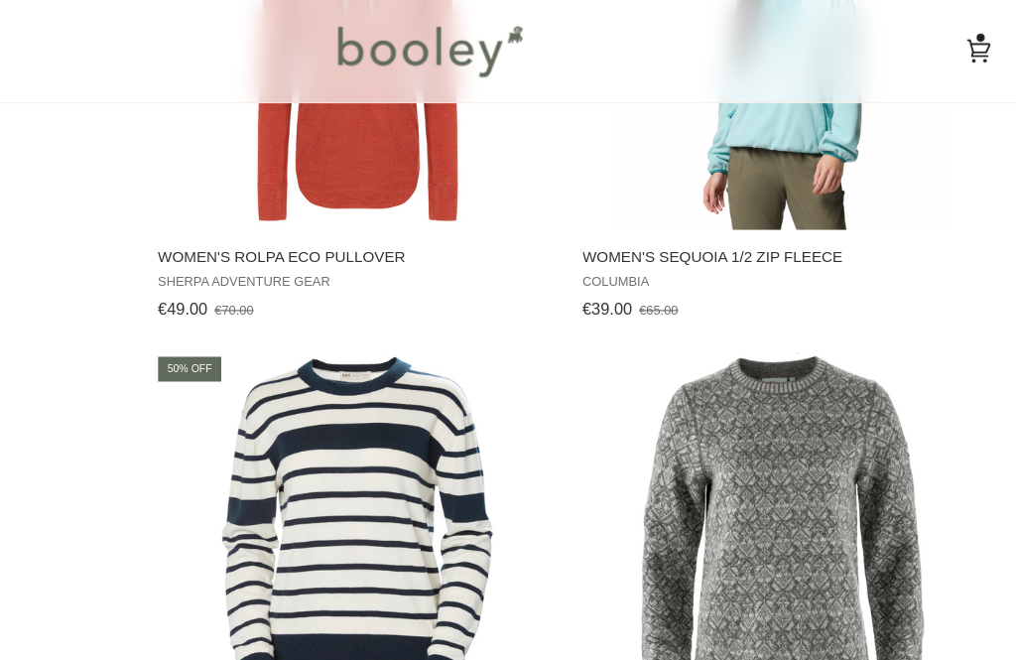
click at [276, 211] on span "Women's Rolpa Eco Pullover" at bounding box center [447, 220] width 342 height 18
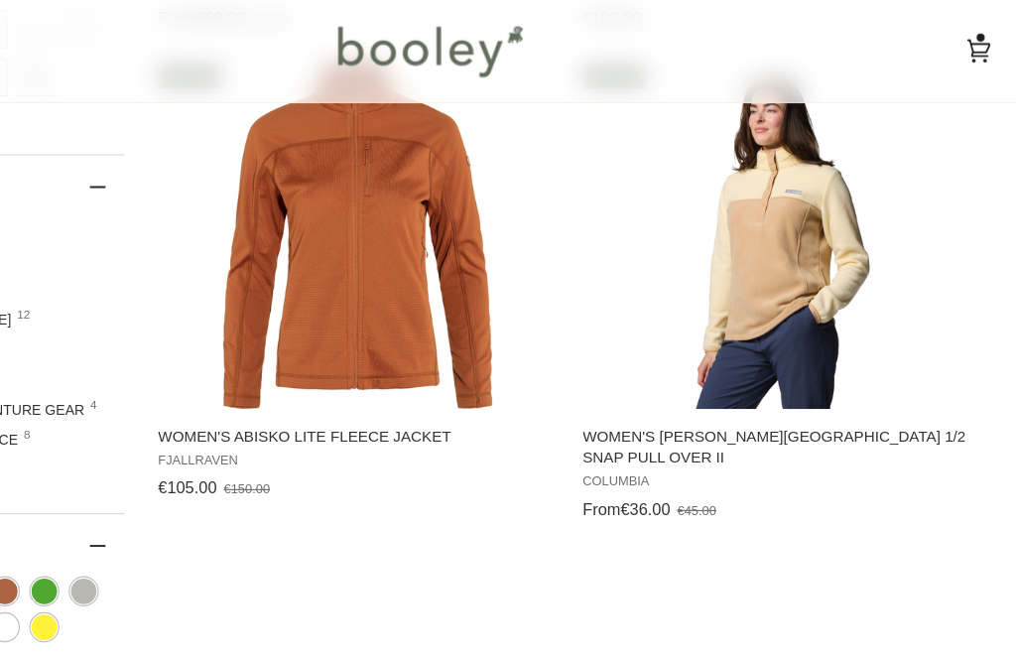
scroll to position [0, 0]
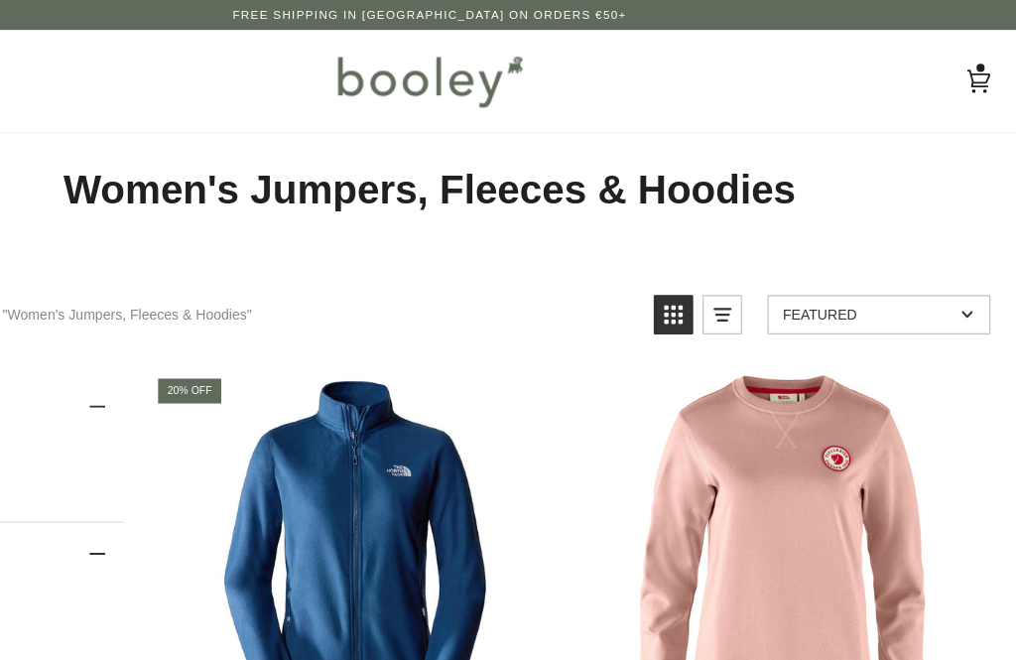
scroll to position [7937, 0]
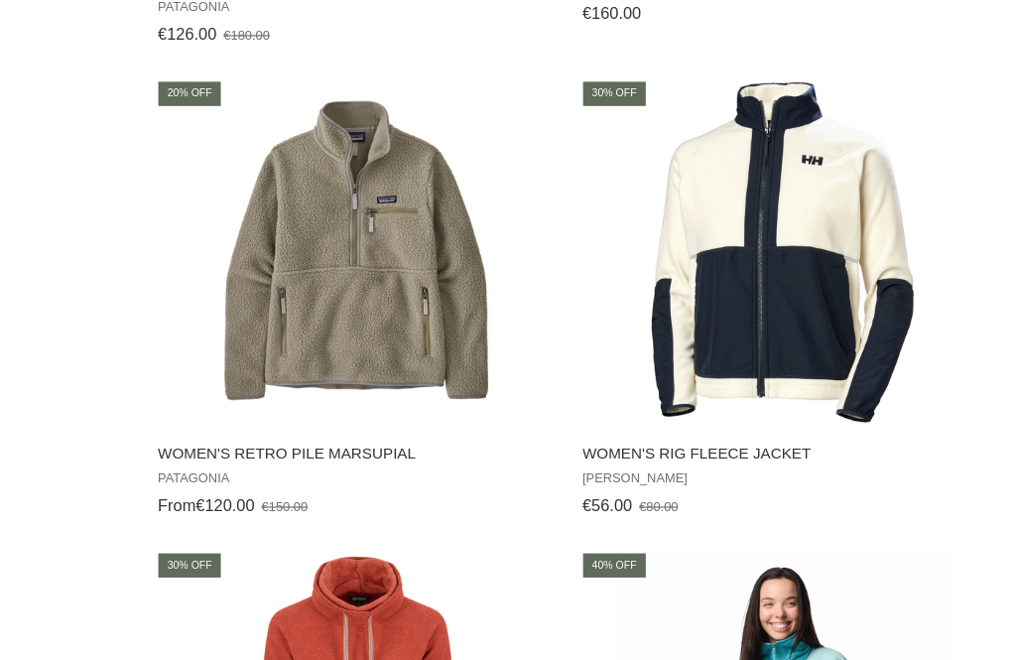
click at [273, 461] on span "Women's Retro Pile Marsupial Patagonia From €120.00 €150.00 View product" at bounding box center [447, 502] width 348 height 83
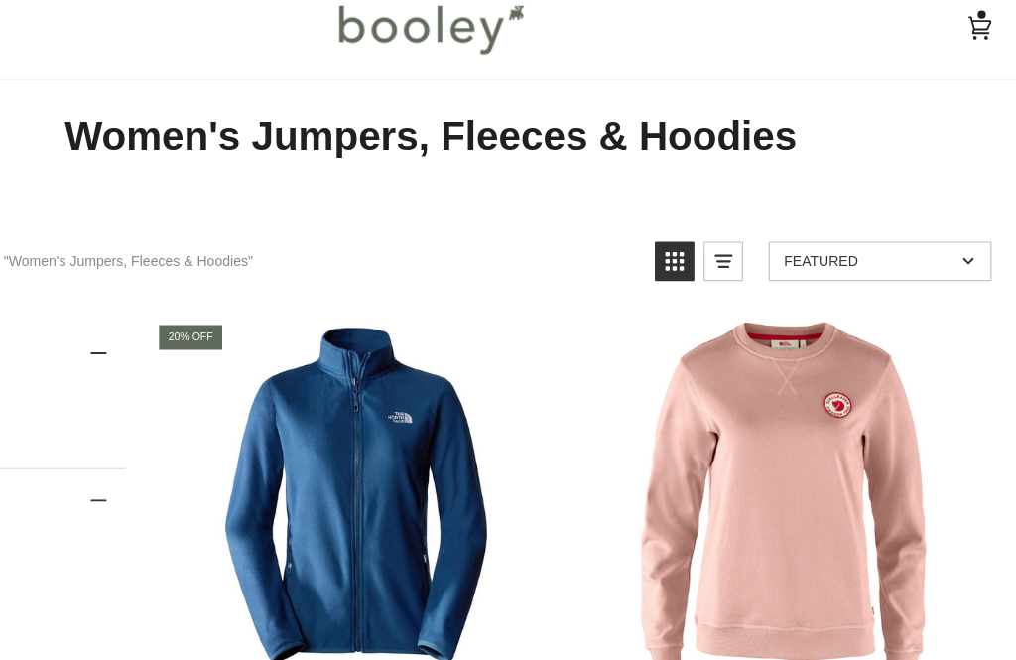
scroll to position [0, 0]
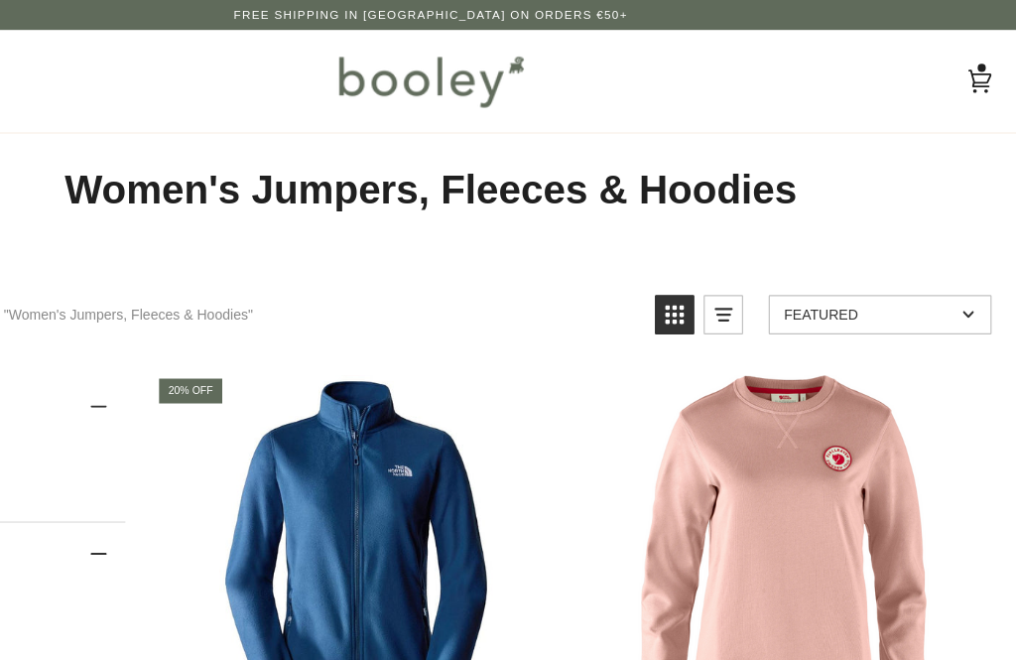
scroll to position [3915, 0]
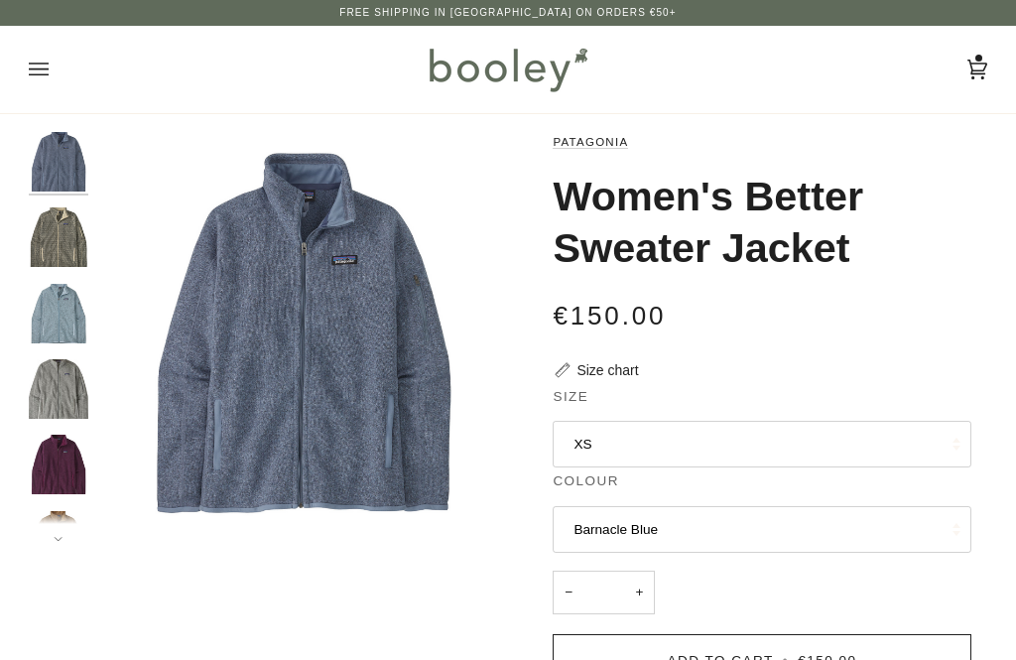
click at [47, 221] on img "Patagonia Women's Better Sweater Jacket Scales / Natural - Booley Galway" at bounding box center [59, 237] width 60 height 60
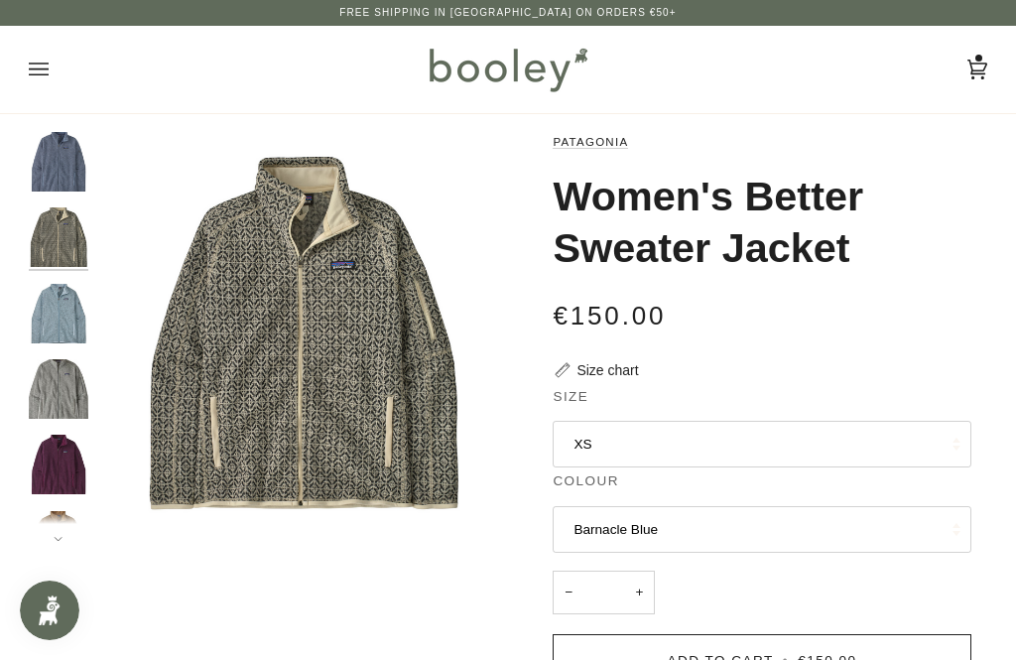
click at [54, 160] on img "Patagonia Women's Better Sweater Jacket Barnacle Blue - Booley Galway" at bounding box center [59, 162] width 60 height 60
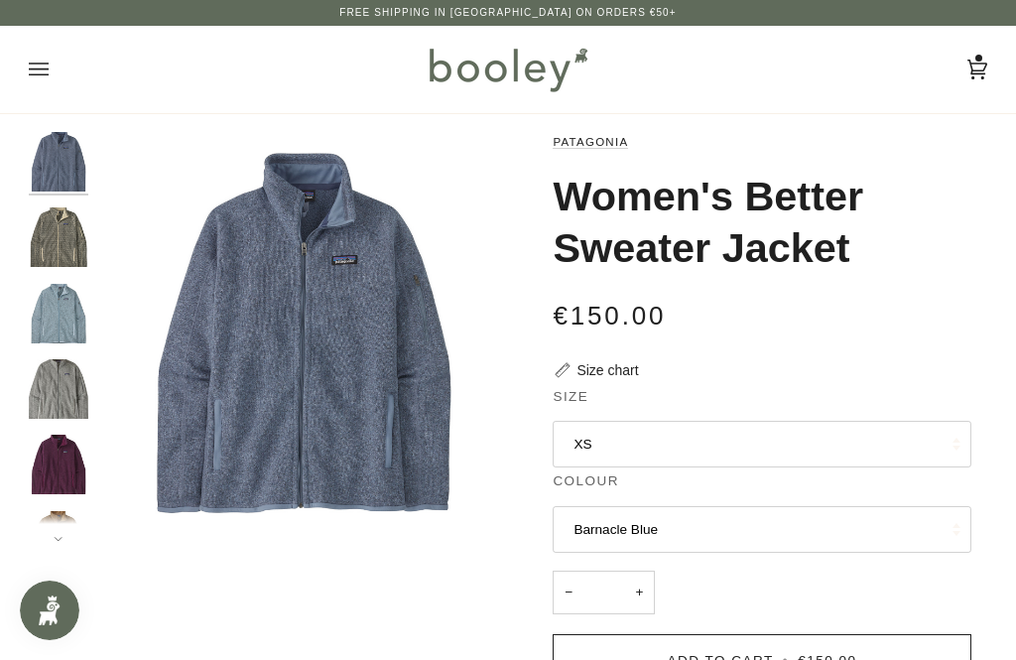
click at [59, 391] on img "Patagonia Women's Better Sweater Jacket Birch White - Booley Galway" at bounding box center [59, 389] width 60 height 60
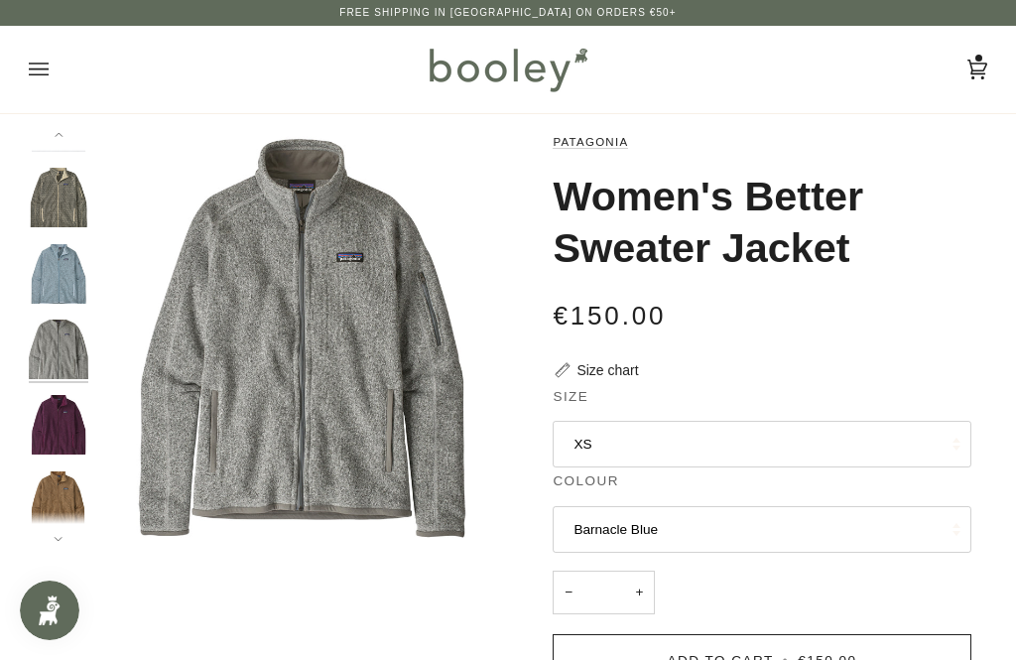
scroll to position [48, 0]
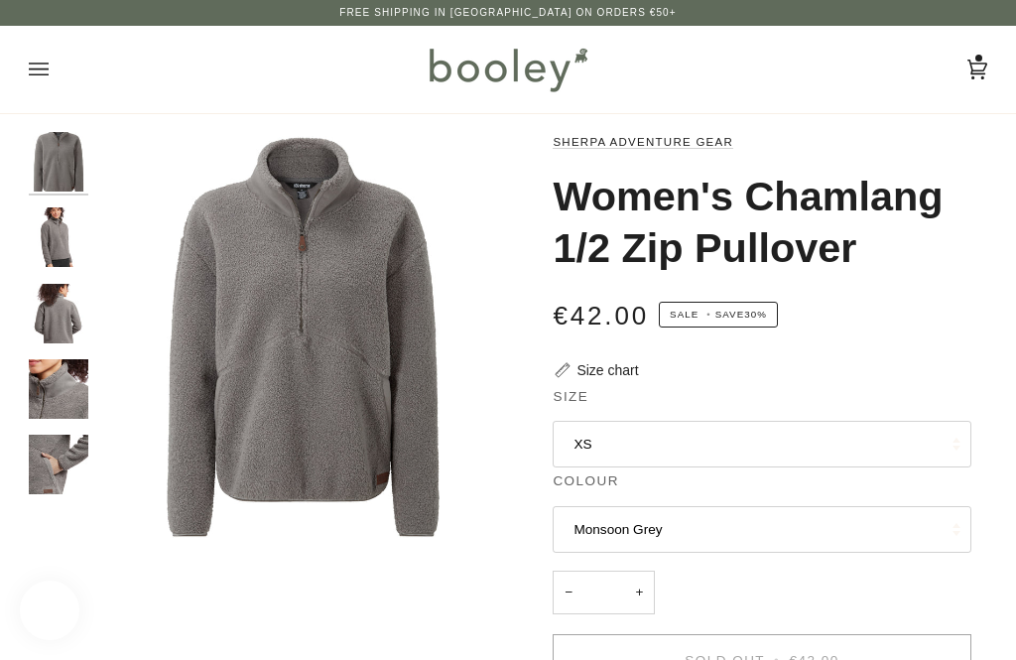
click at [47, 240] on img "Sherpa Adventure Gear Women's Chamlang 1/2 Zip Pullover - Booley Galway" at bounding box center [59, 237] width 60 height 60
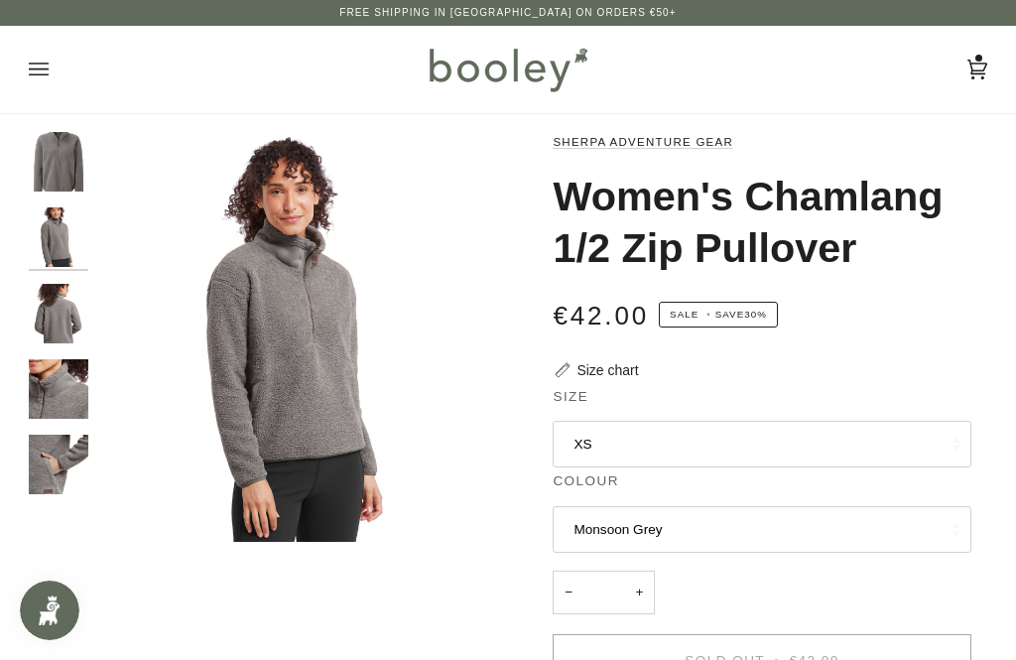
click at [51, 300] on img "Sherpa Adventure Gear Women's Chamlang 1/2 Zip Pullover - Booley Galway" at bounding box center [59, 314] width 60 height 60
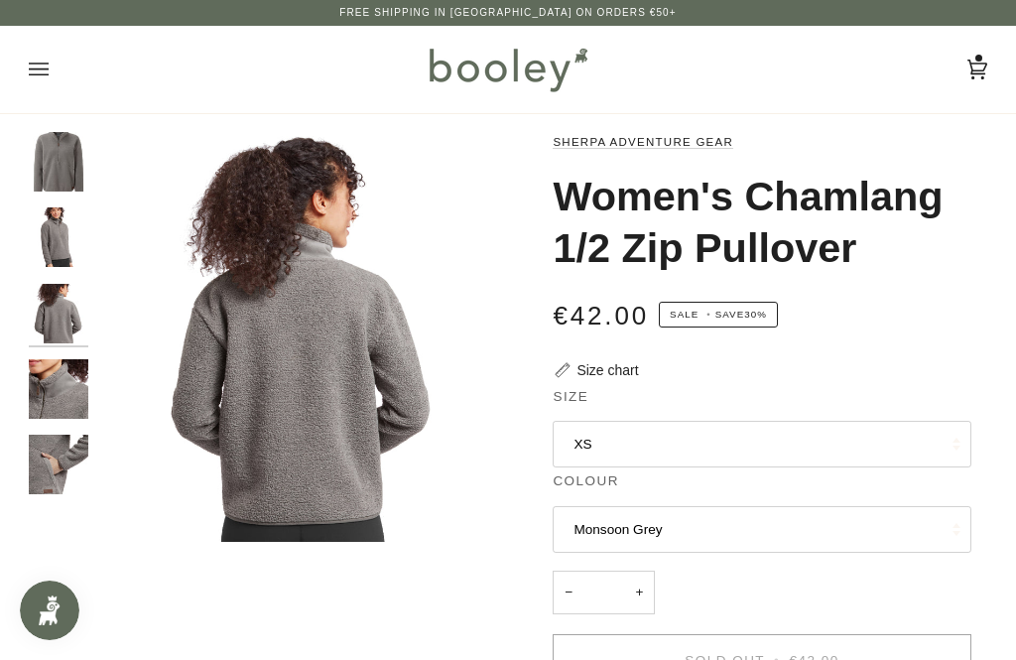
click at [55, 377] on img "Sherpa Adventure Gear Women's Chamlang 1/2 Zip Pullover - Booley Galway" at bounding box center [59, 389] width 60 height 60
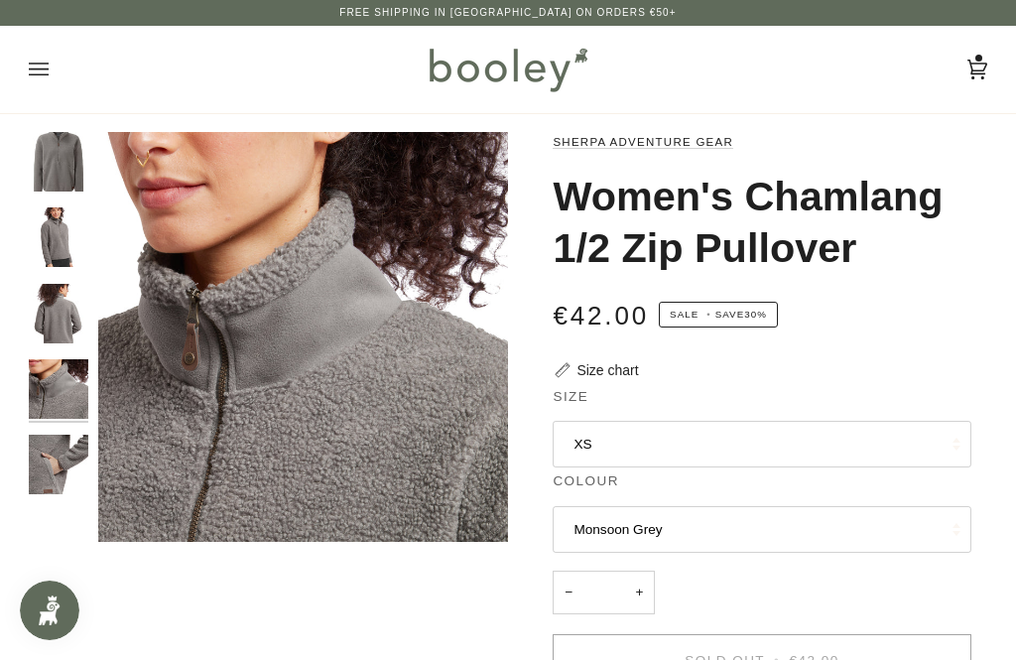
click at [845, 445] on button "XS" at bounding box center [762, 445] width 418 height 48
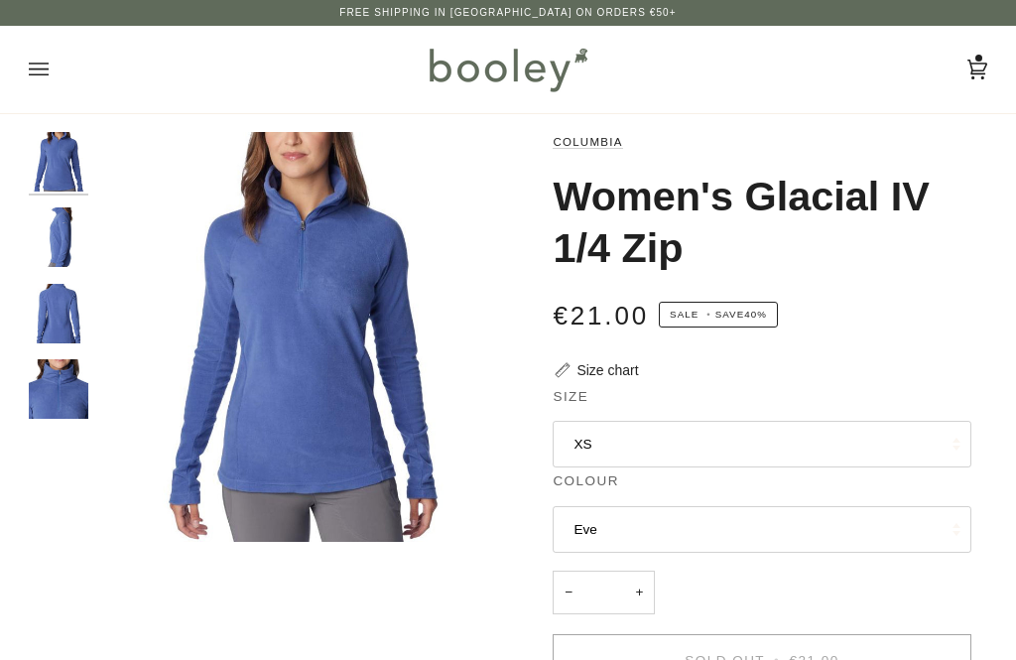
click at [56, 303] on img "Columbia Women's Glacial IV 1/2 Zip Eve - Booley Galway" at bounding box center [59, 314] width 60 height 60
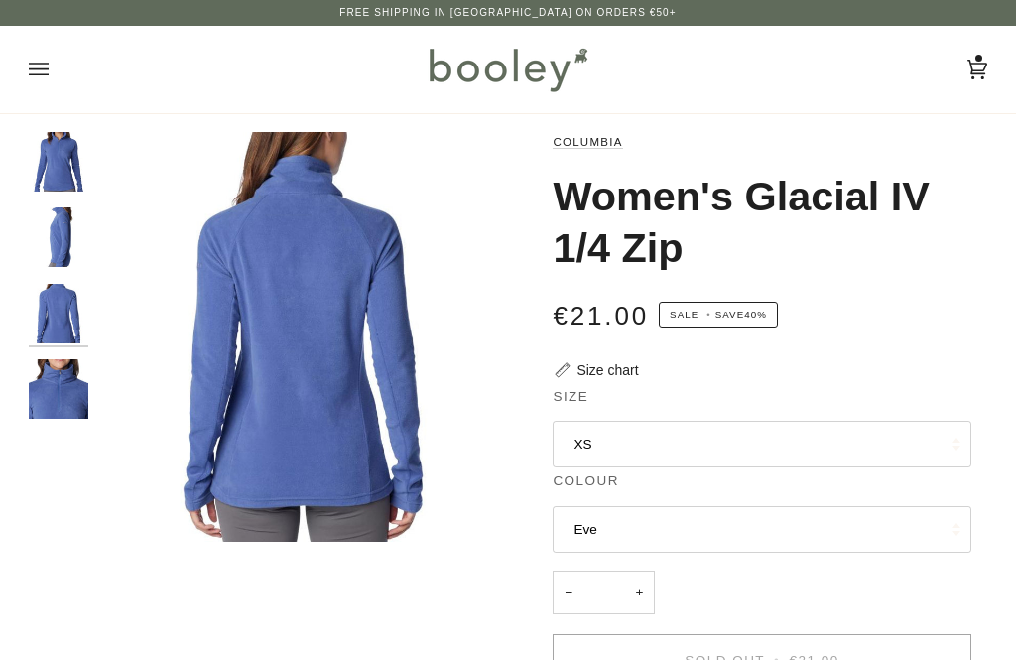
click at [47, 372] on img "Columbia Women's Glacial IV 1/2 Zip Eve - Booley Galway" at bounding box center [59, 389] width 60 height 60
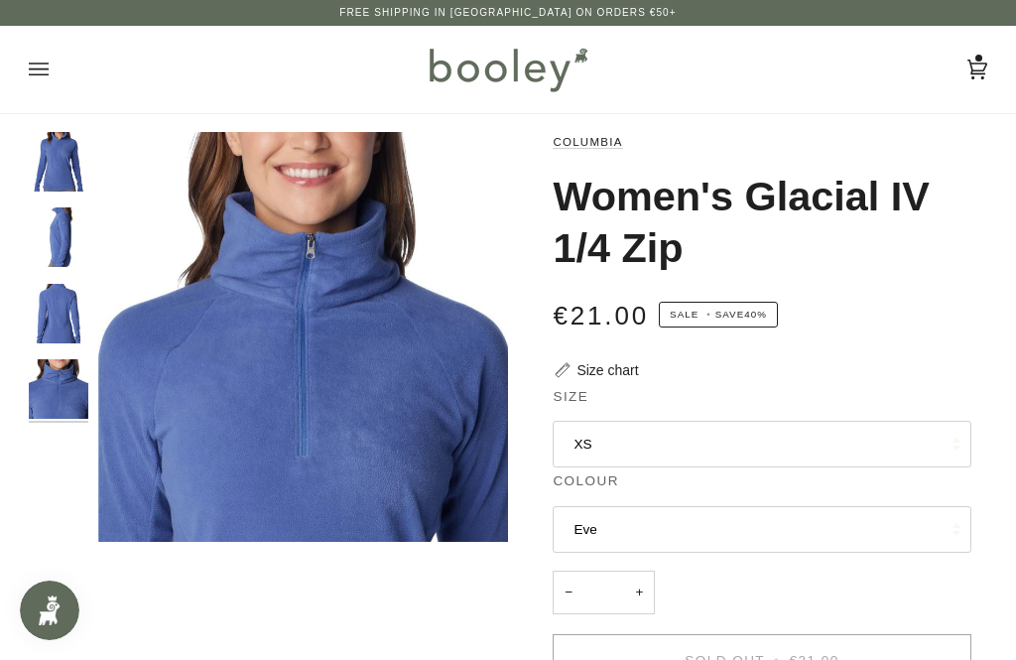
click at [62, 239] on img "Columbia Women's Glacial IV 1/2 Zip Eve - Booley Galway" at bounding box center [59, 237] width 60 height 60
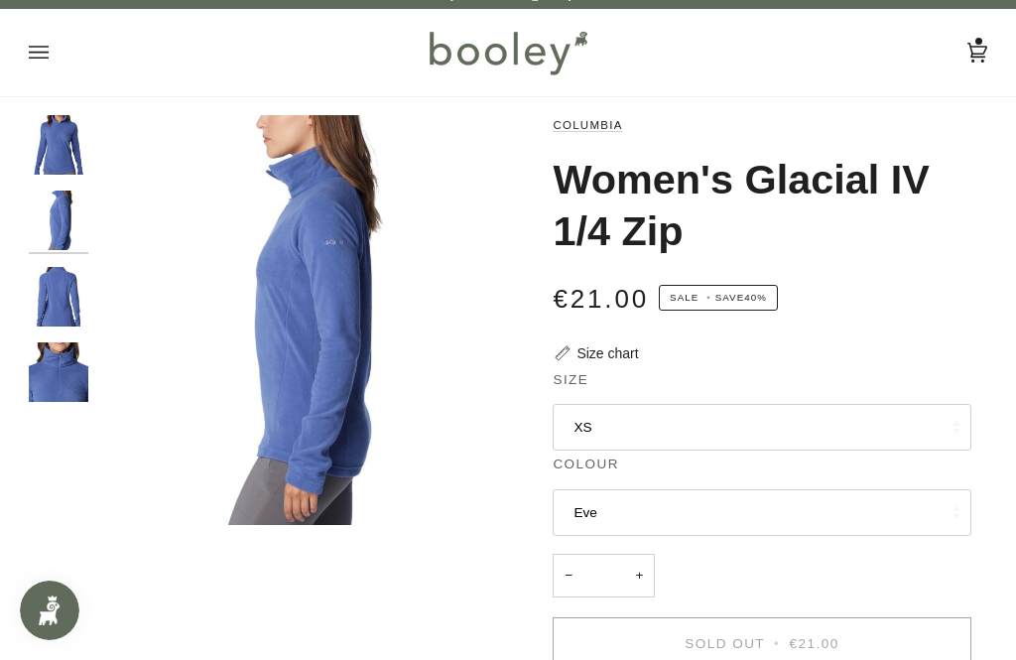
scroll to position [18, 0]
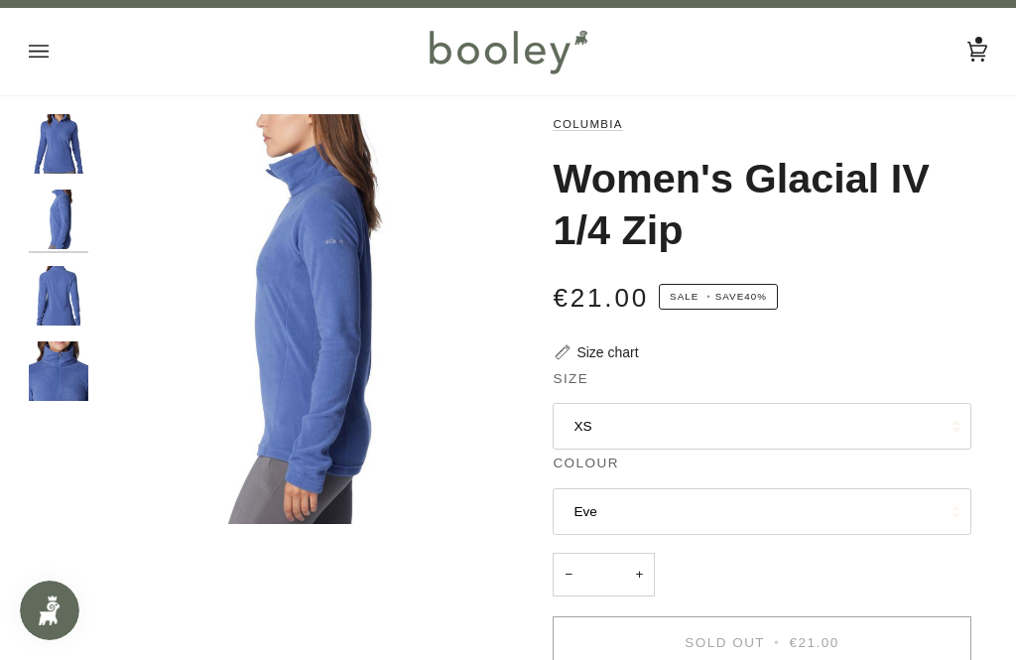
click at [51, 299] on img "Columbia Women's Glacial IV 1/2 Zip Eve - Booley Galway" at bounding box center [59, 296] width 60 height 60
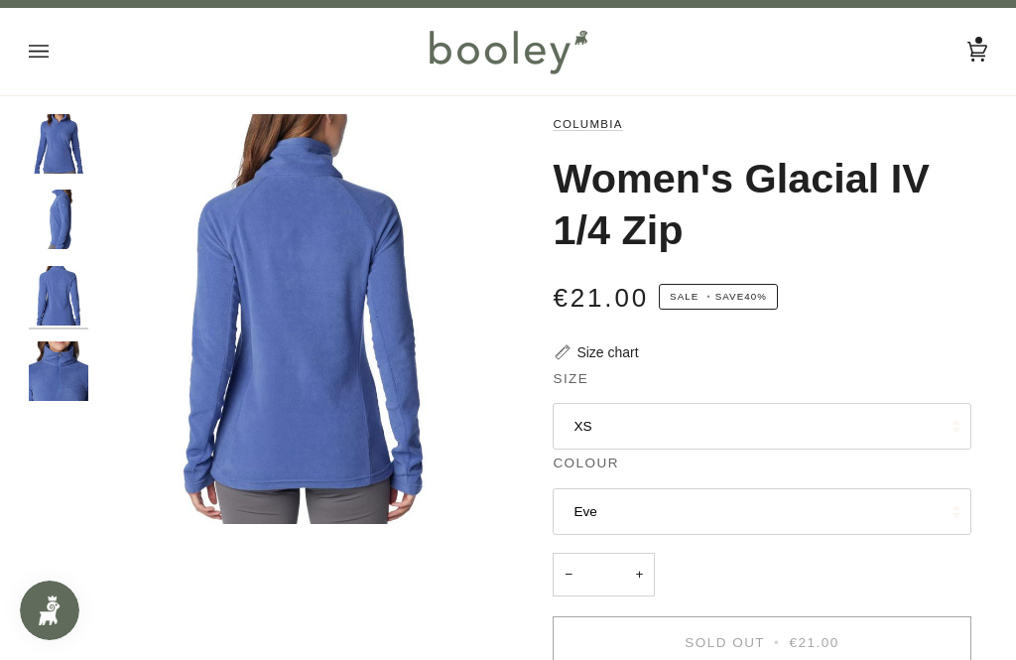
click at [47, 147] on img "Columbia Women's Glacial IV 1/2 Zip Eve - Booley Galway" at bounding box center [59, 144] width 60 height 60
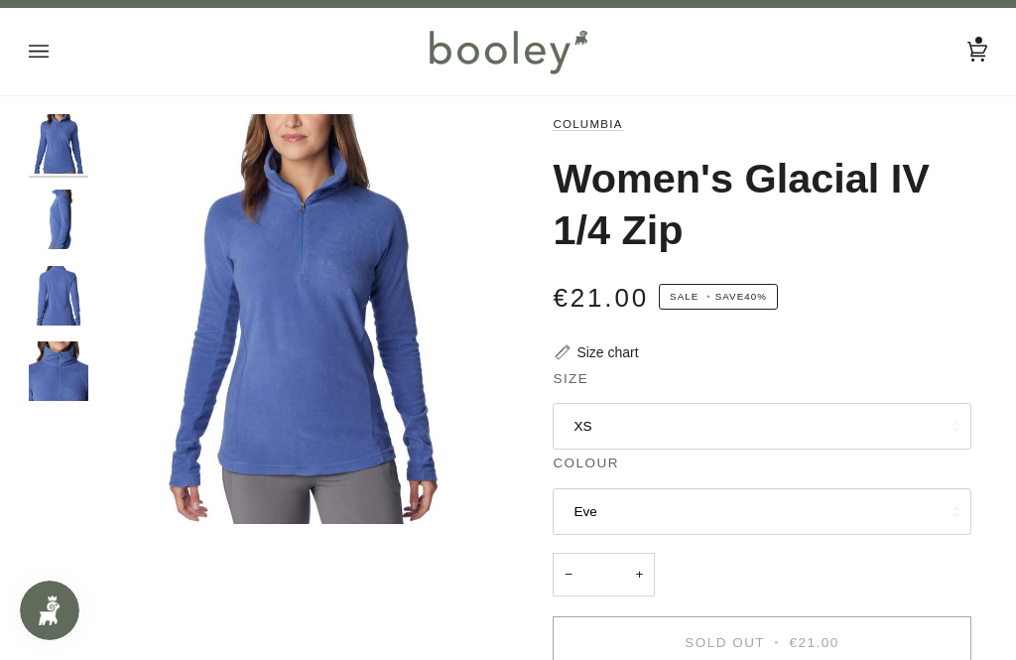
click at [901, 429] on button "XS" at bounding box center [762, 427] width 418 height 48
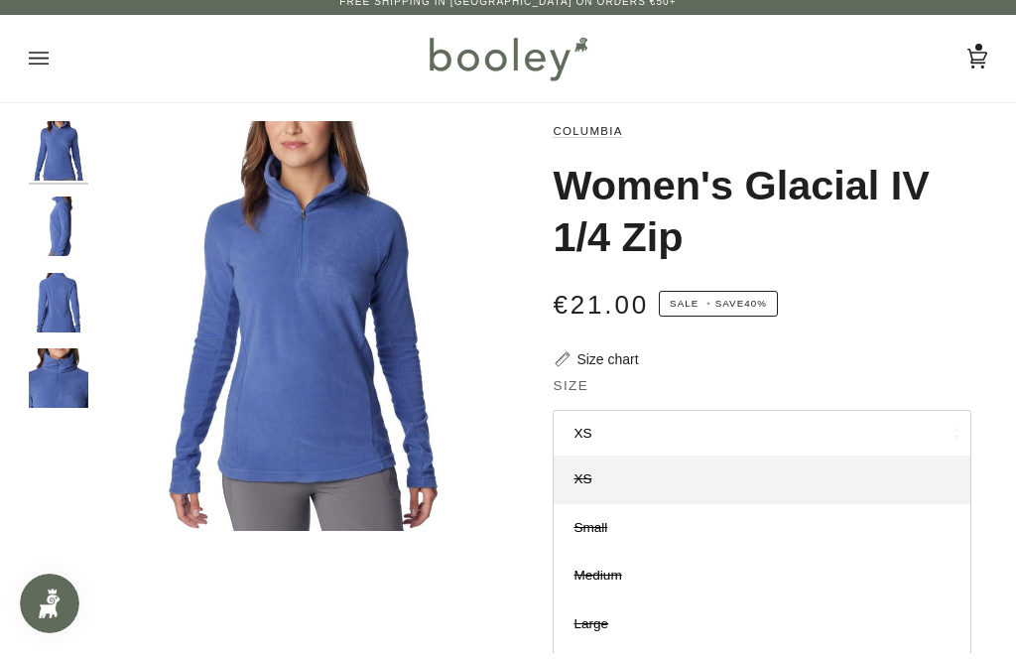
scroll to position [0, 0]
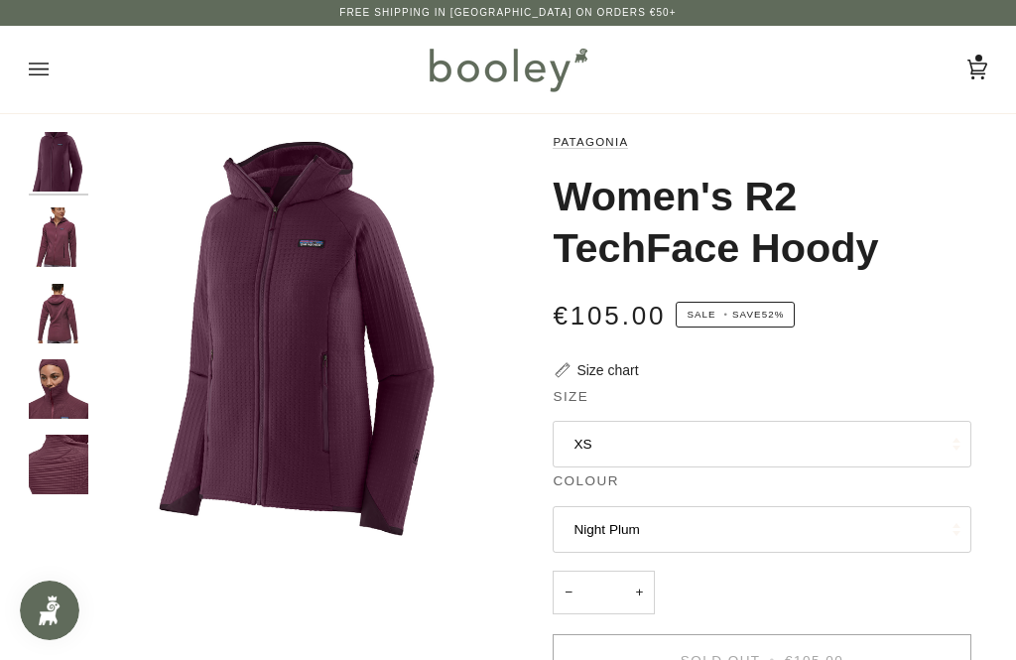
click at [48, 377] on img "Patagonia Women's R2 TechFace Hoody - Booley Galway" at bounding box center [59, 389] width 60 height 60
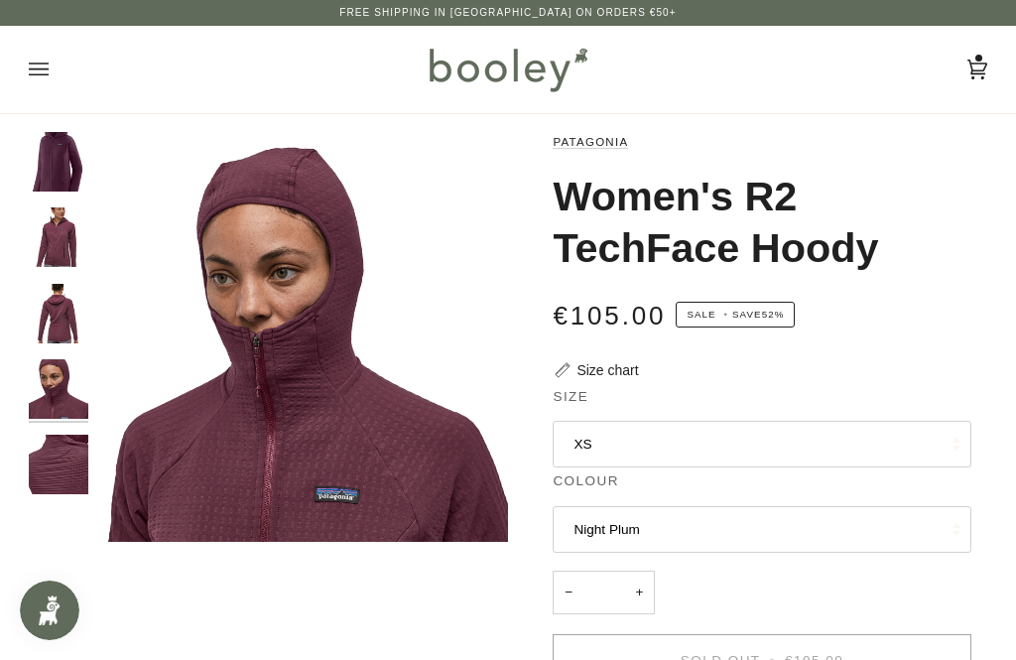
click at [61, 326] on img "Patagonia Women's R2 TechFace Hoody - Booley Galway" at bounding box center [59, 314] width 60 height 60
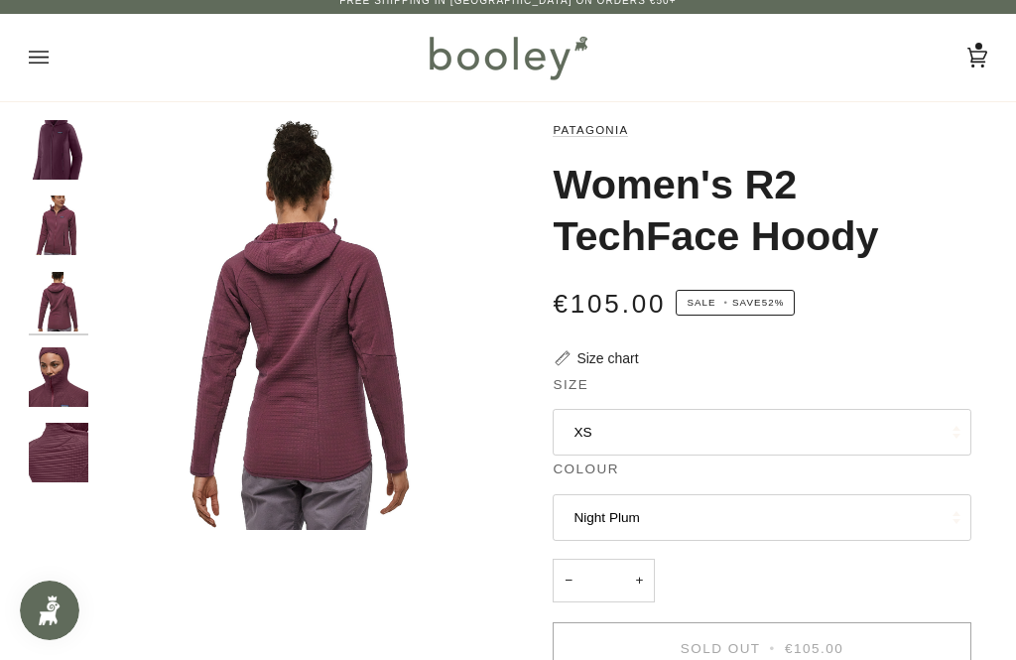
scroll to position [13, 0]
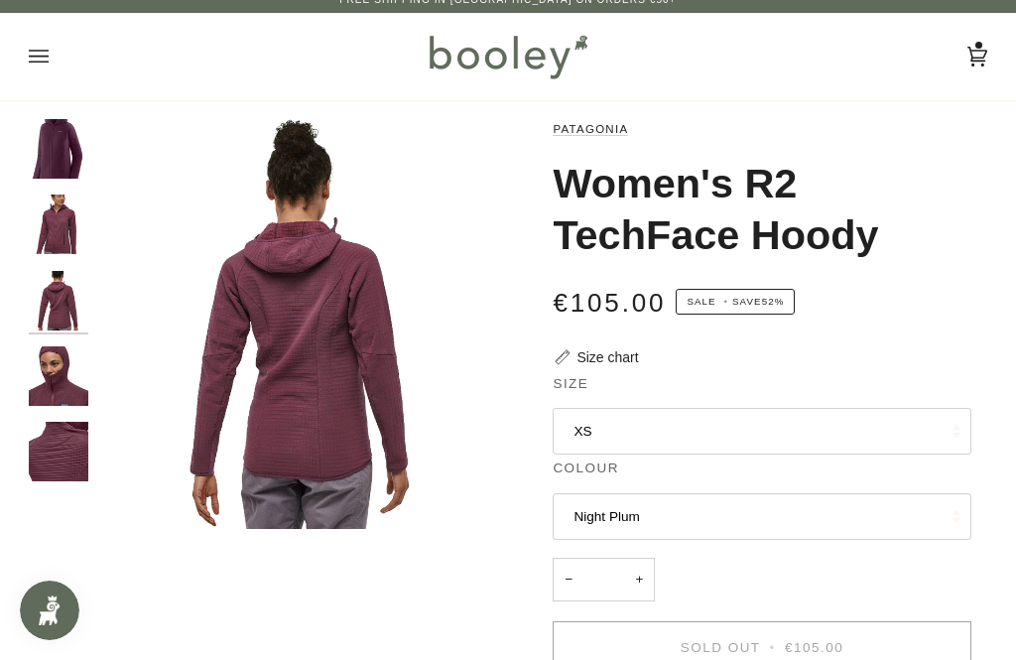
click at [59, 443] on img "Patagonia Women's R2 TechFace Hoody - Booley Galway" at bounding box center [59, 452] width 60 height 60
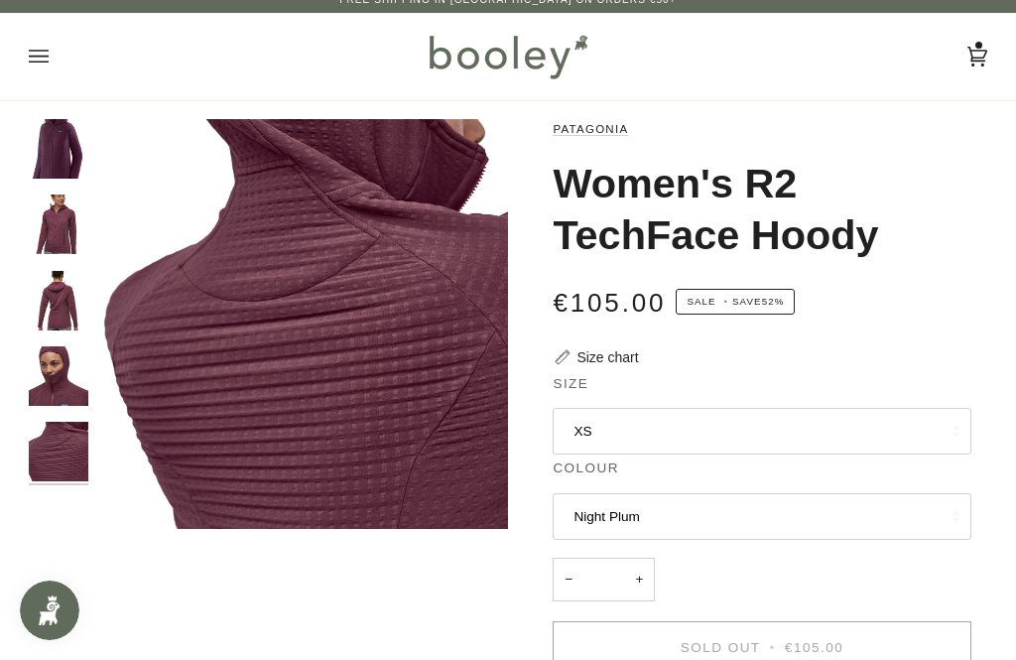
click at [48, 222] on img "Patagonia Women's R2 TechFace Hoody - Booley Galway" at bounding box center [59, 225] width 60 height 60
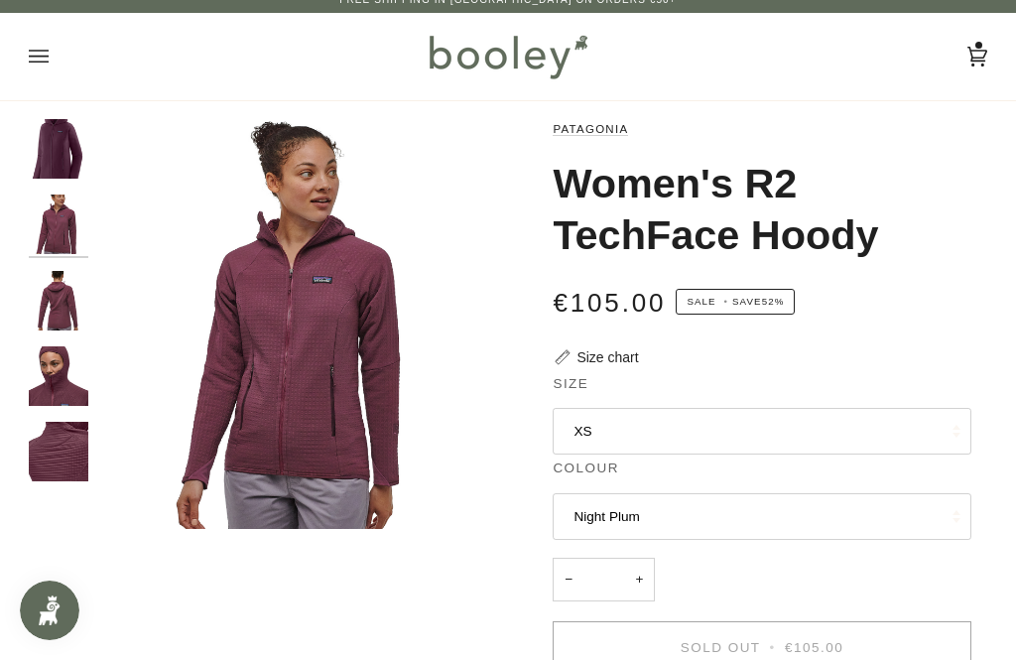
click at [849, 421] on button "XS" at bounding box center [762, 432] width 418 height 48
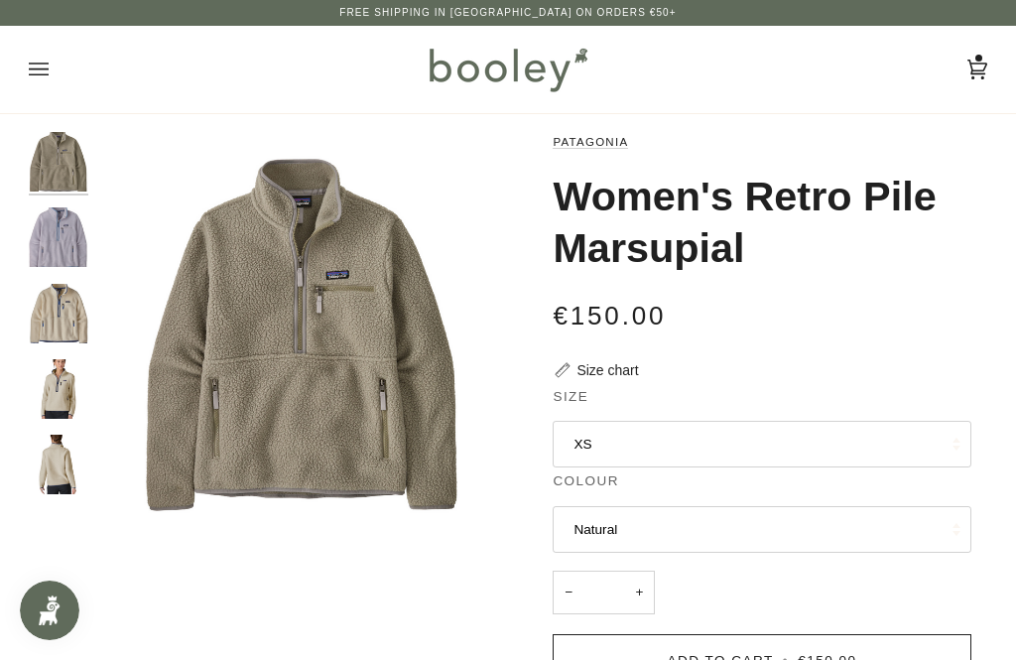
click at [56, 374] on img "Patagonia Women's Retro Pile Marsupial Natural - Booley Galway" at bounding box center [59, 389] width 60 height 60
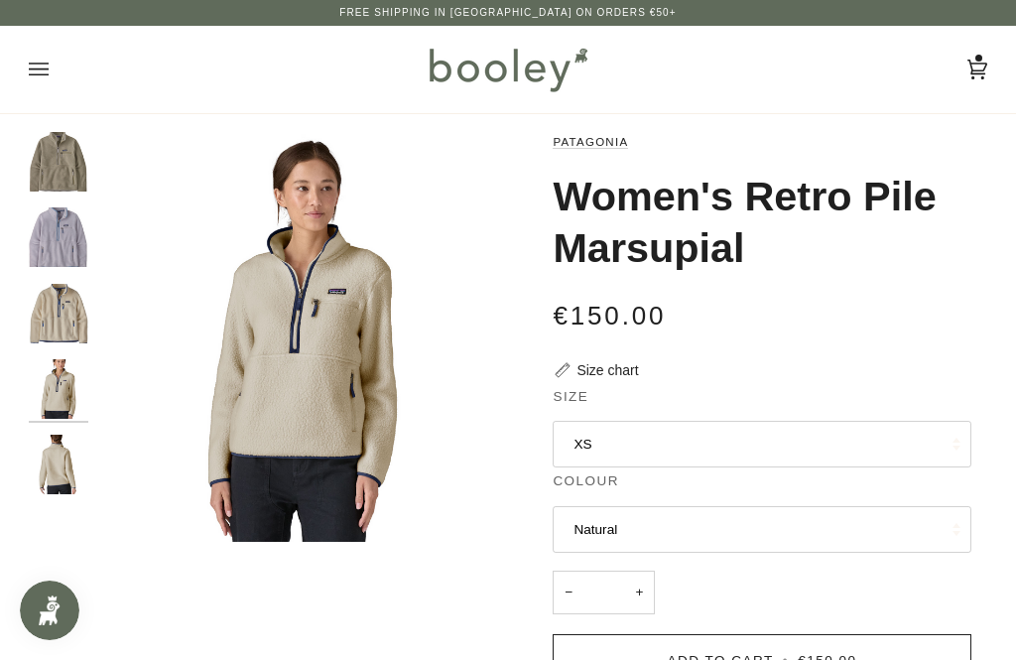
click at [877, 439] on button "XS" at bounding box center [762, 445] width 418 height 48
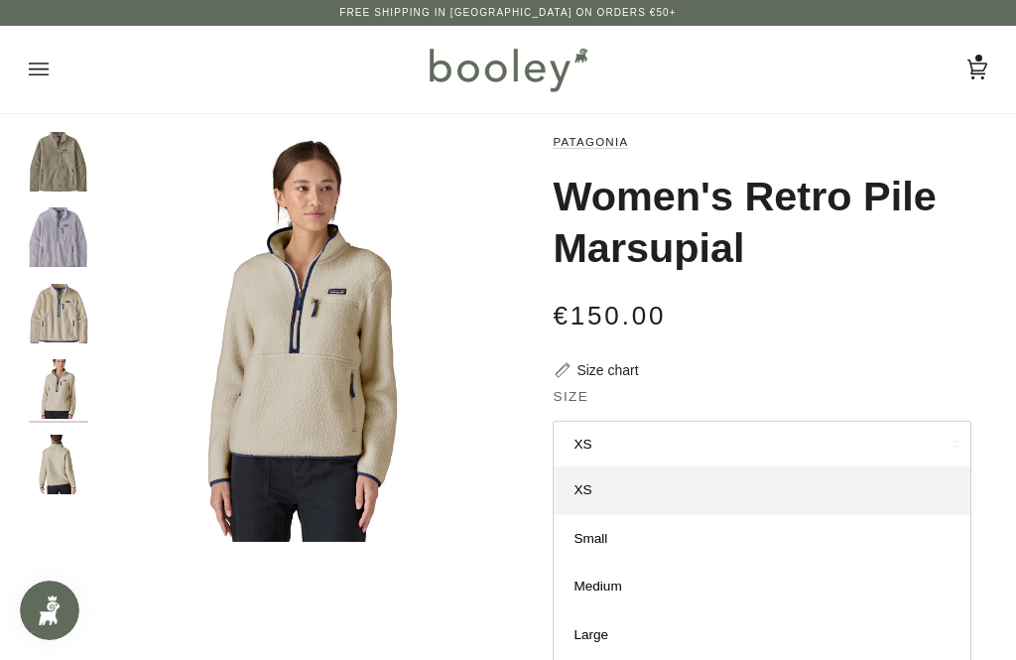
click at [848, 503] on link "XS" at bounding box center [762, 490] width 416 height 48
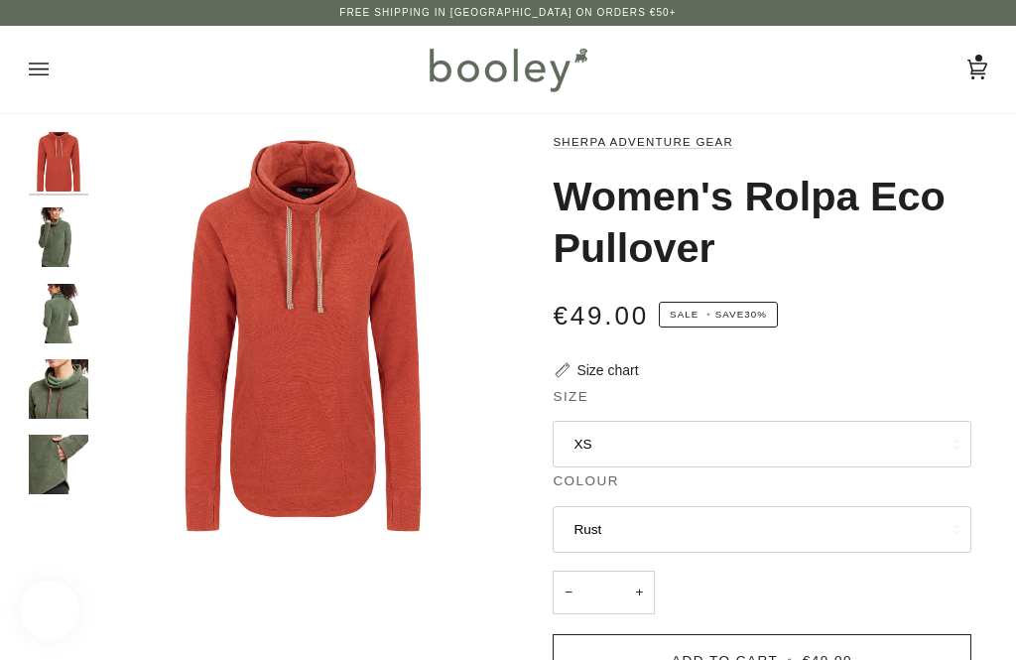
click at [898, 426] on button "XS" at bounding box center [762, 445] width 418 height 48
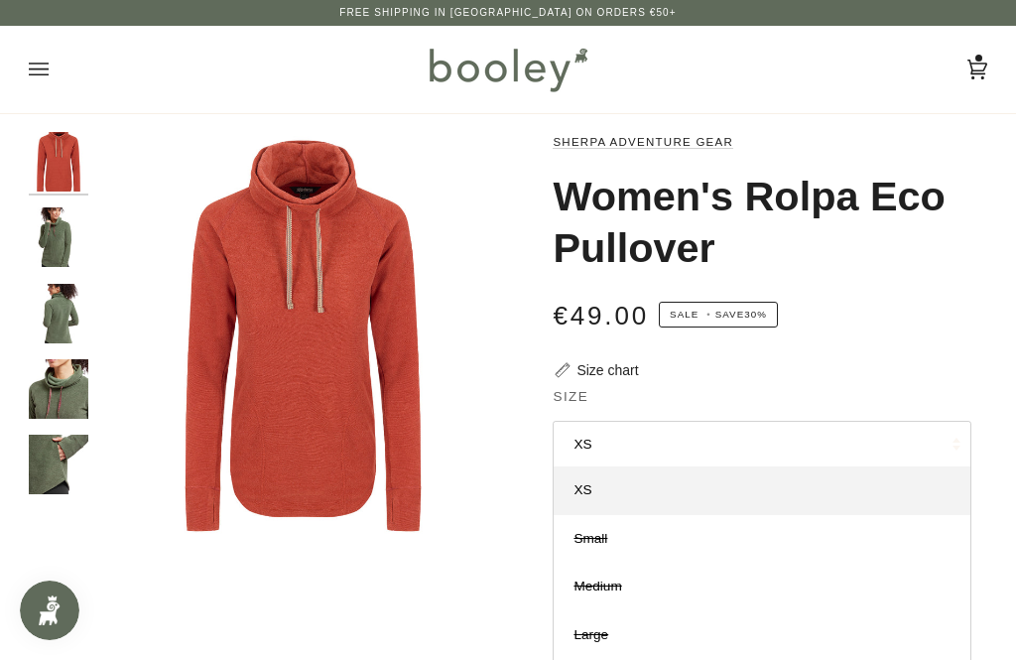
click at [57, 377] on img "Sherpa Adventure Gear Women's Rolpa Eco Pullover - Booley Galway" at bounding box center [59, 389] width 60 height 60
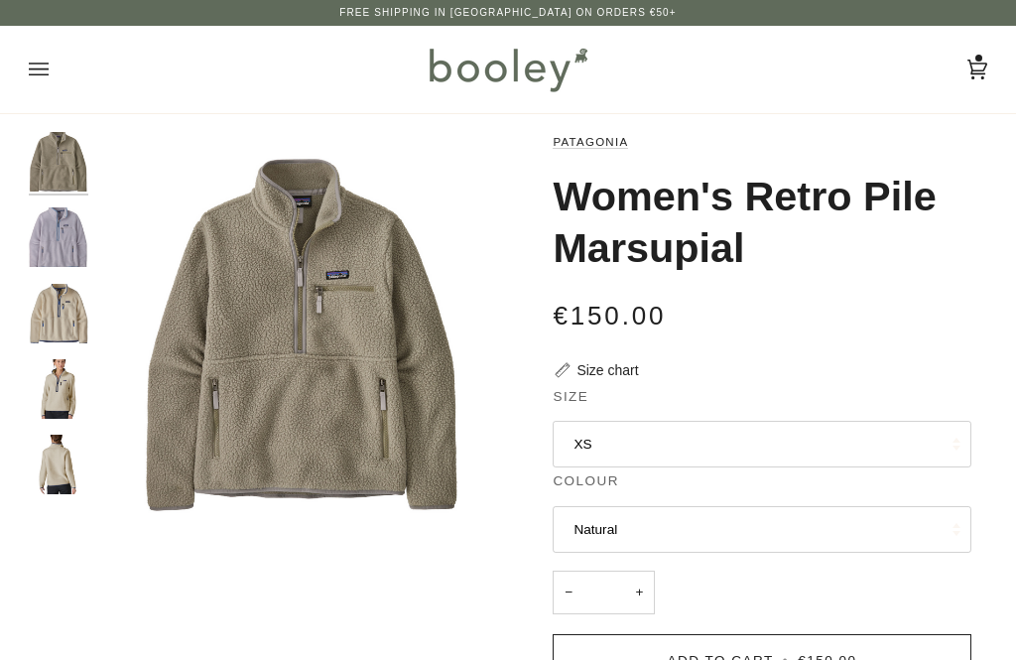
click at [48, 243] on img "Patagonia Women's Retro Pile Marsupial Permafrost Purple - Booley Galway" at bounding box center [59, 237] width 60 height 60
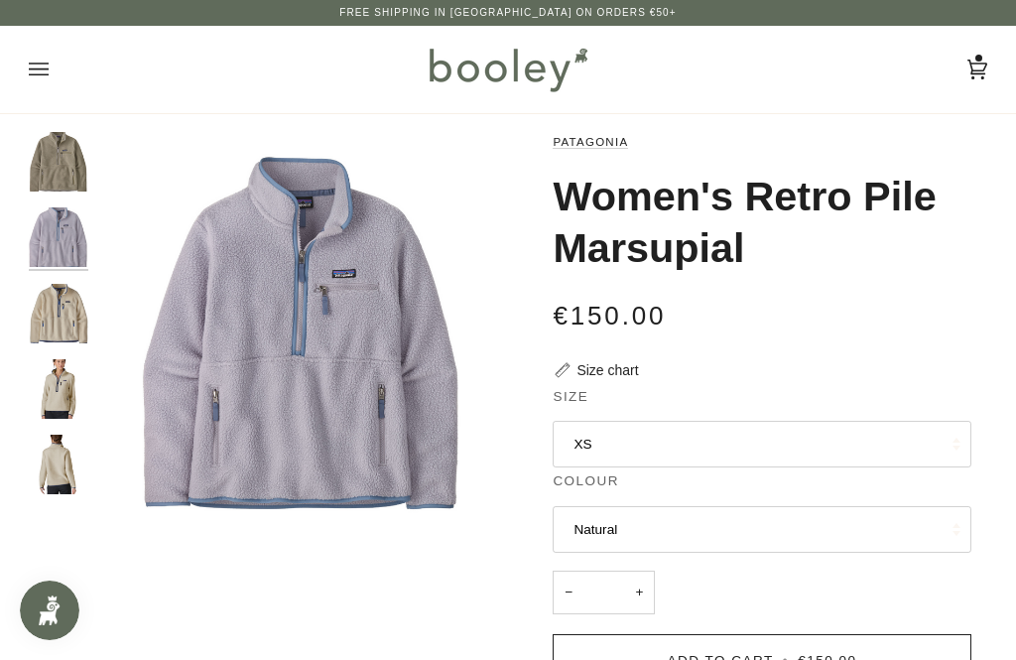
click at [57, 387] on img "Patagonia Women's Retro Pile Marsupial Natural - Booley Galway" at bounding box center [59, 389] width 60 height 60
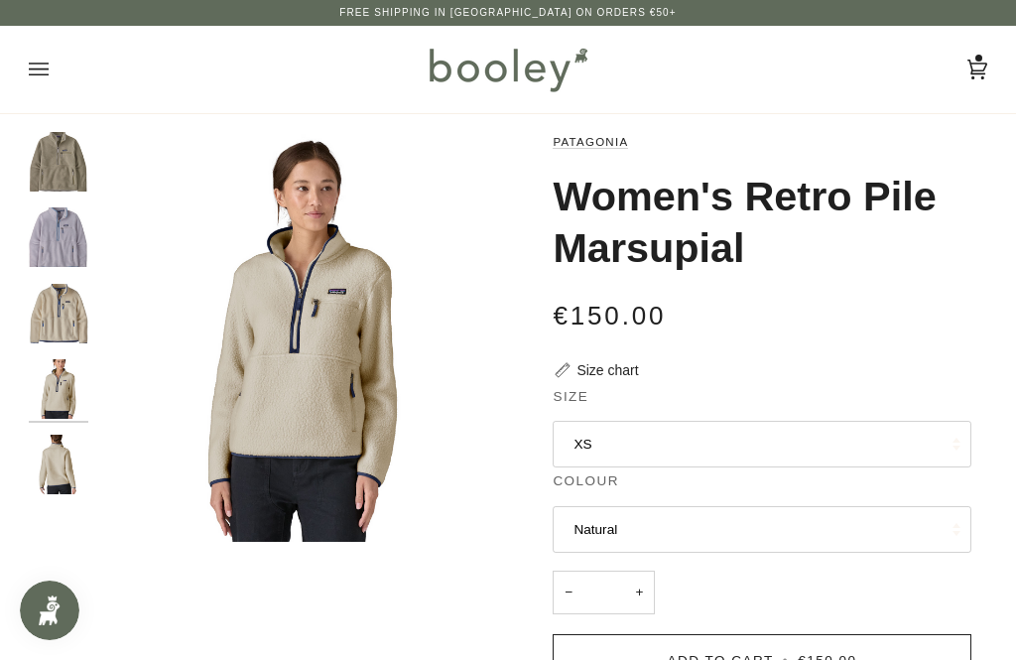
click at [40, 446] on img "Patagonia Women's Retro Pile Marsupial Natural - Booley Galway" at bounding box center [59, 465] width 60 height 60
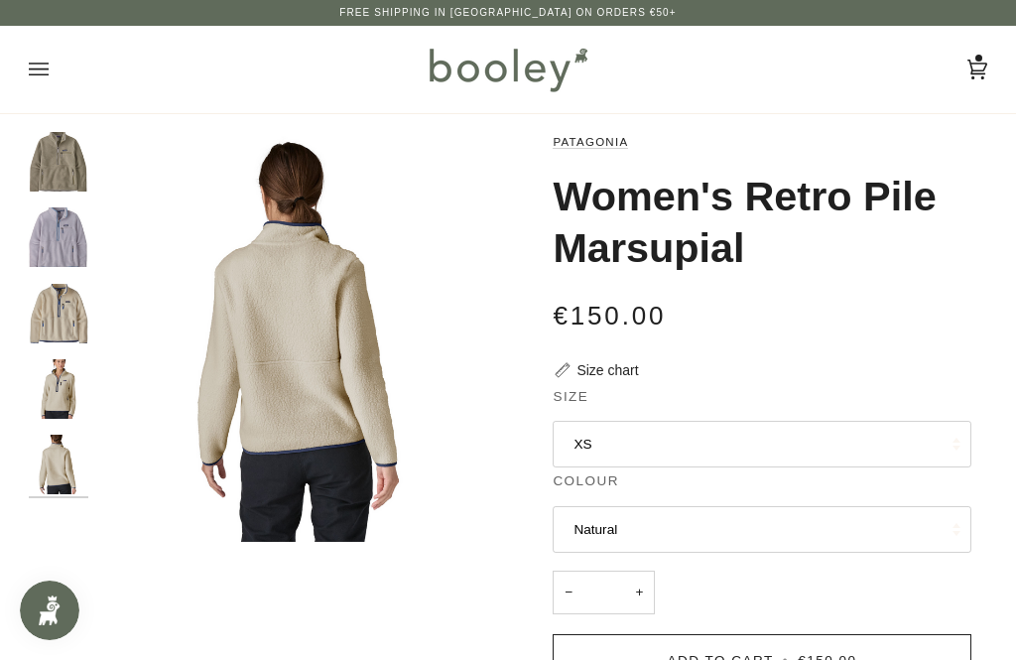
click at [874, 407] on legend "Size" at bounding box center [762, 402] width 418 height 30
click at [856, 441] on button "XS" at bounding box center [762, 445] width 418 height 48
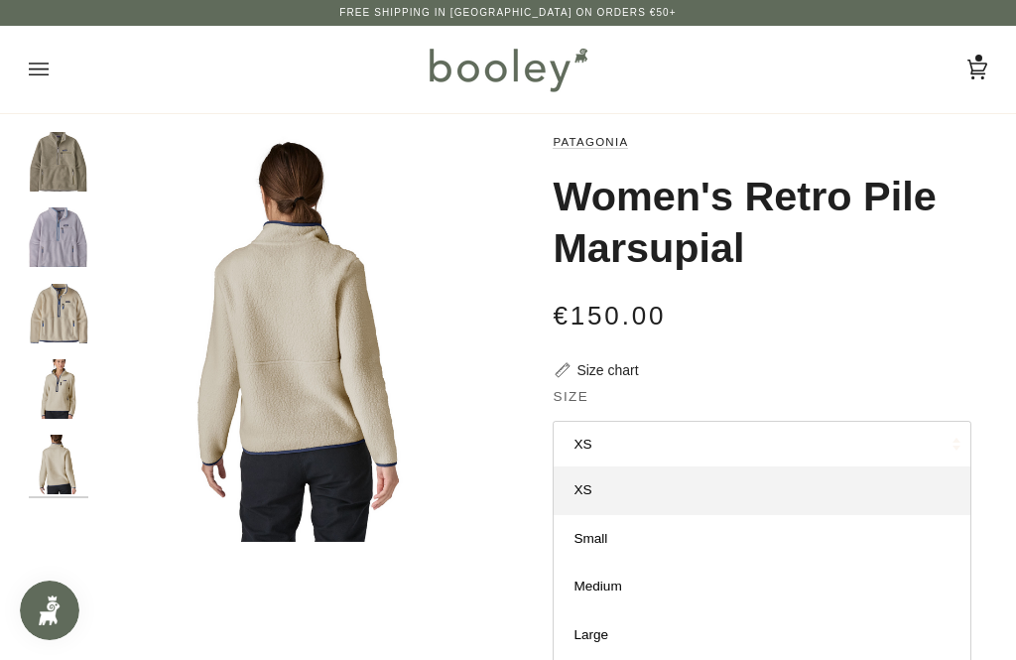
click at [831, 515] on link "Small" at bounding box center [762, 539] width 416 height 48
